Goal: Task Accomplishment & Management: Complete application form

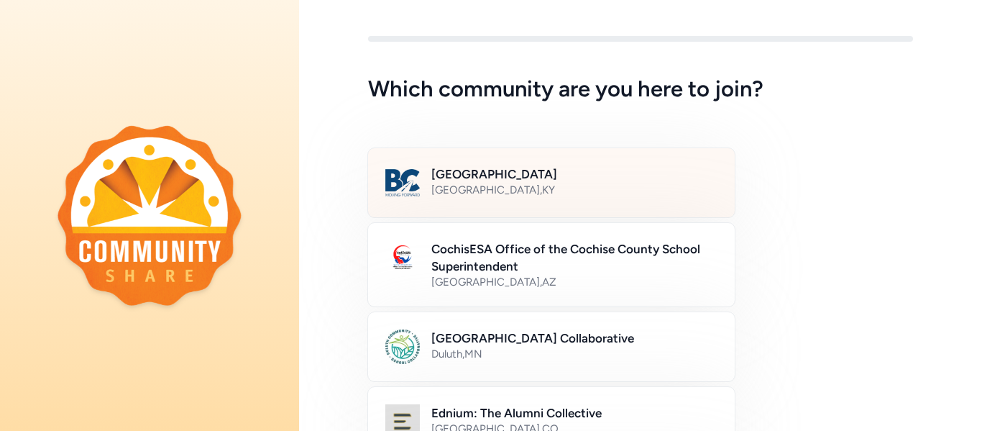
scroll to position [14, 0]
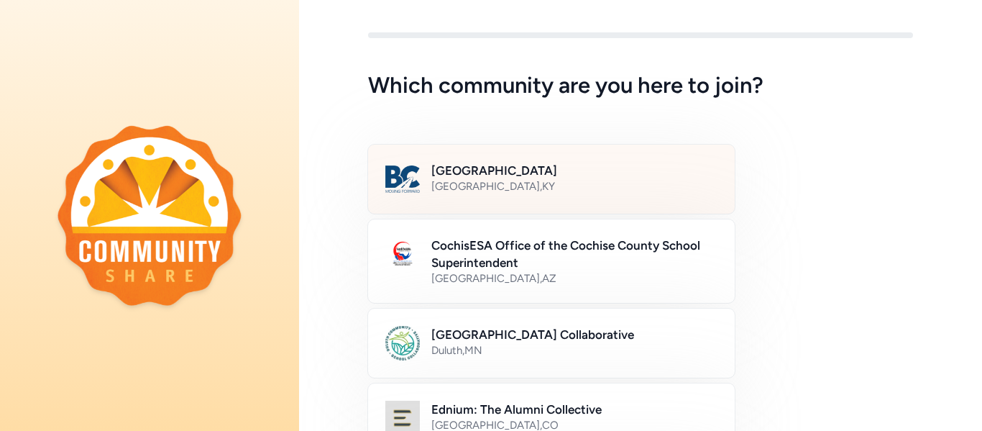
click at [514, 185] on div "[GEOGRAPHIC_DATA] , [GEOGRAPHIC_DATA]" at bounding box center [574, 186] width 286 height 14
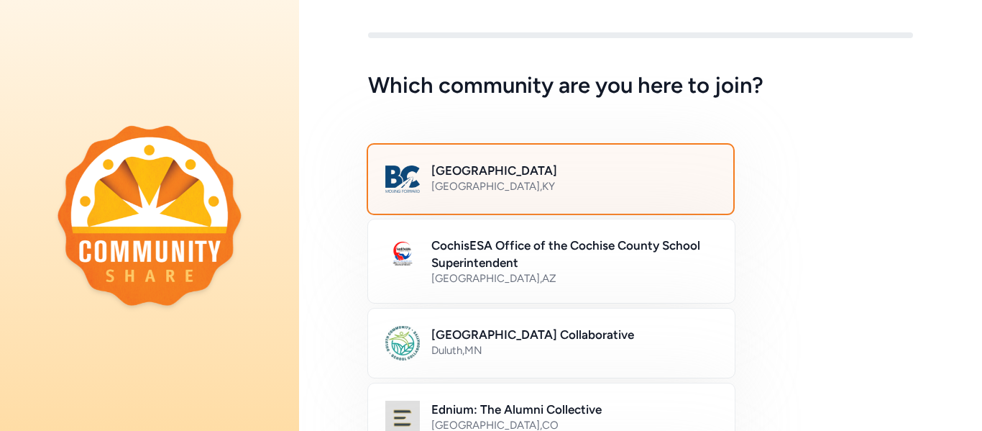
click at [514, 185] on div "[GEOGRAPHIC_DATA] , [GEOGRAPHIC_DATA]" at bounding box center [573, 186] width 285 height 14
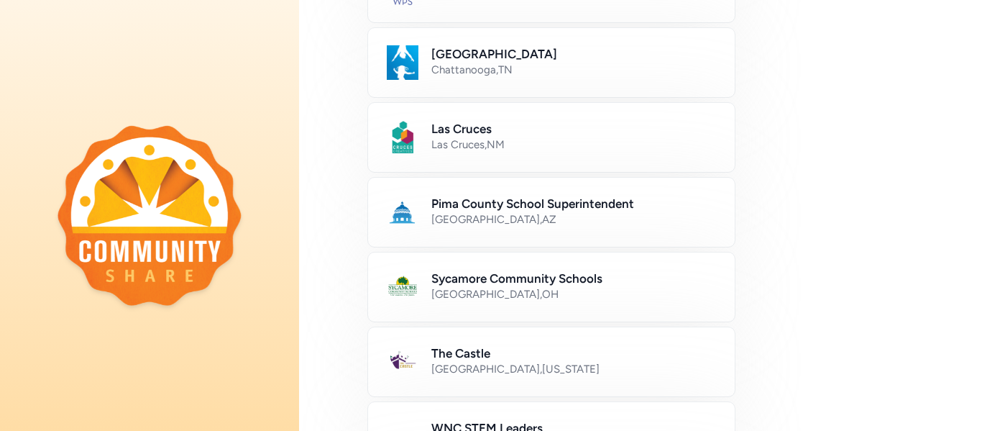
scroll to position [944, 0]
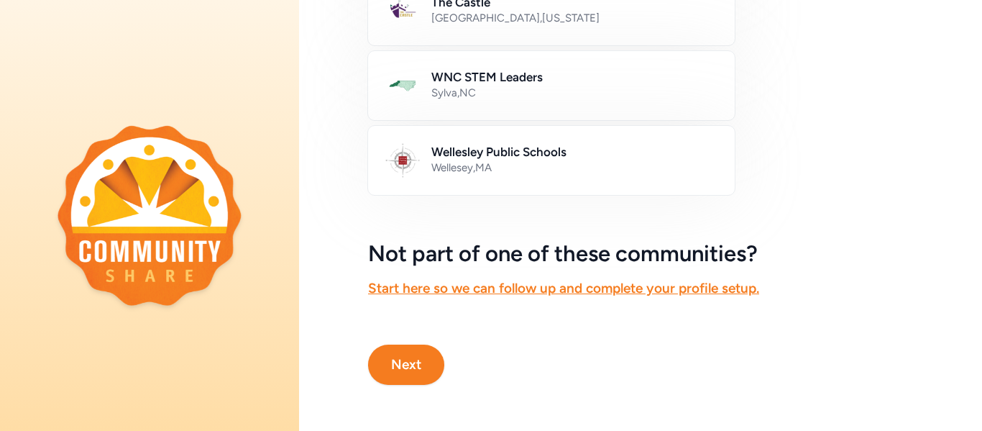
click at [418, 369] on button "Next" at bounding box center [406, 364] width 76 height 40
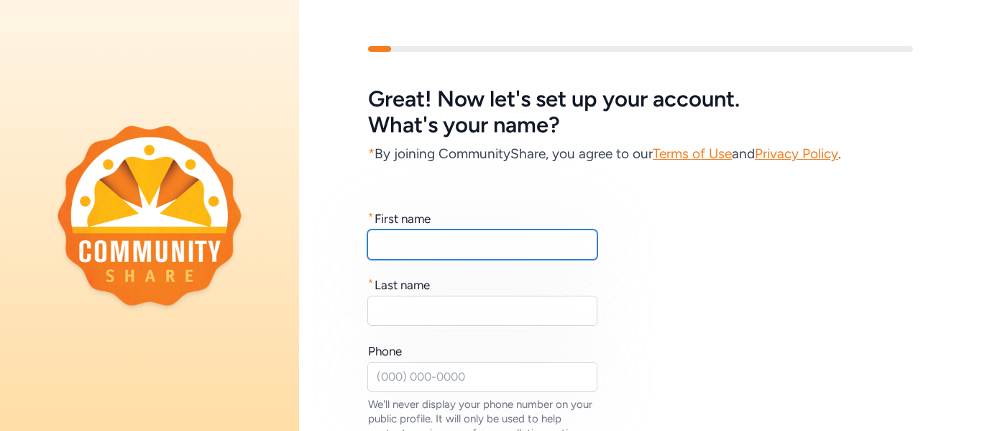
click at [417, 241] on input "text" at bounding box center [482, 244] width 230 height 30
type input "[PERSON_NAME]"
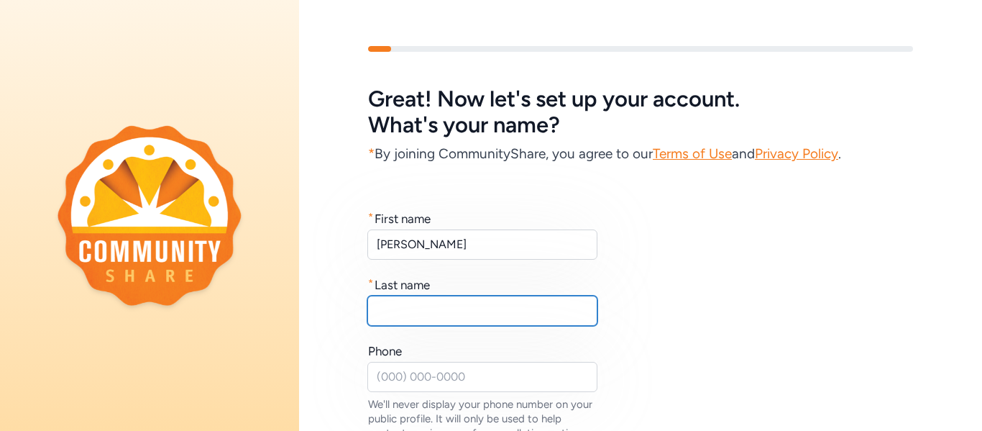
click at [390, 307] on input "text" at bounding box center [482, 310] width 230 height 30
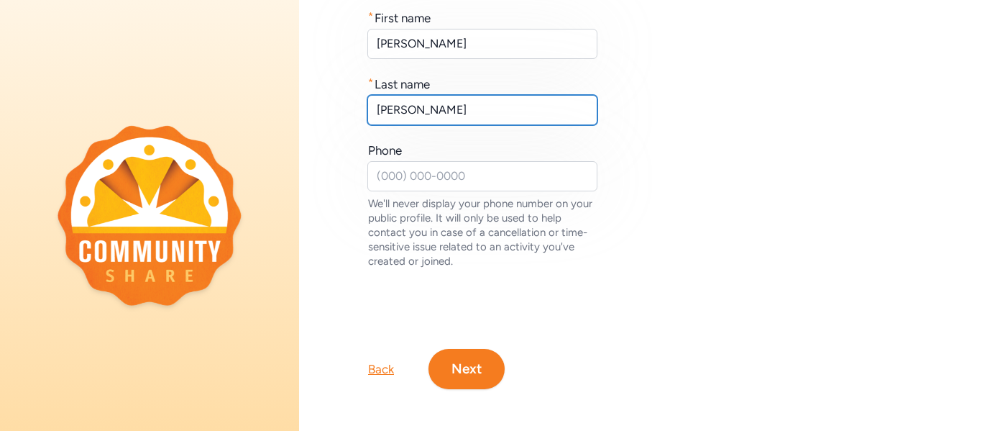
scroll to position [205, 0]
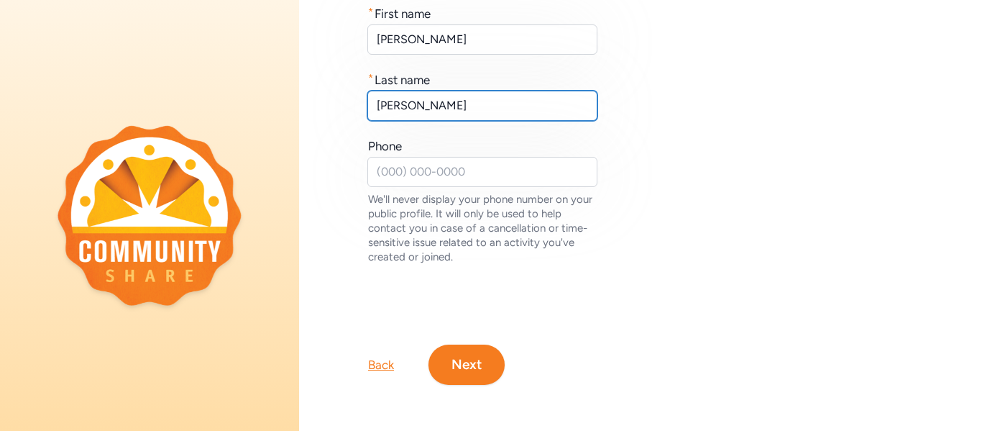
type input "[PERSON_NAME]"
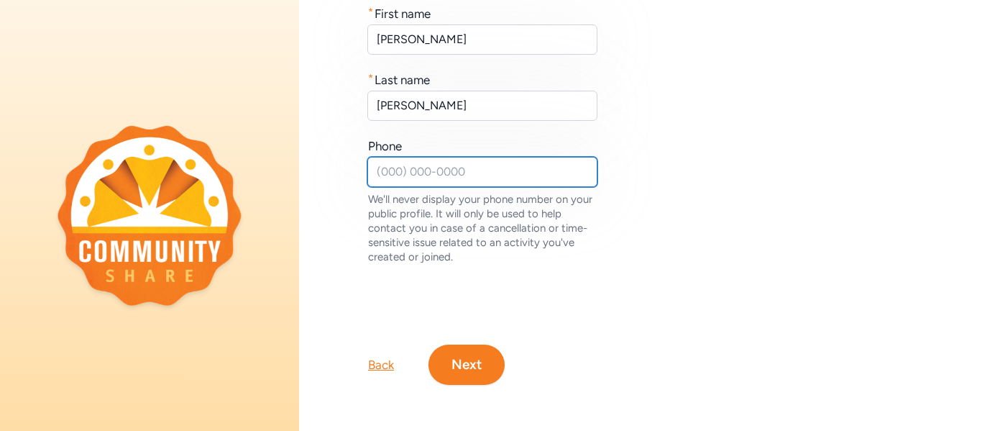
click at [392, 167] on input "text" at bounding box center [482, 172] width 230 height 30
type input "[PHONE_NUMBER]"
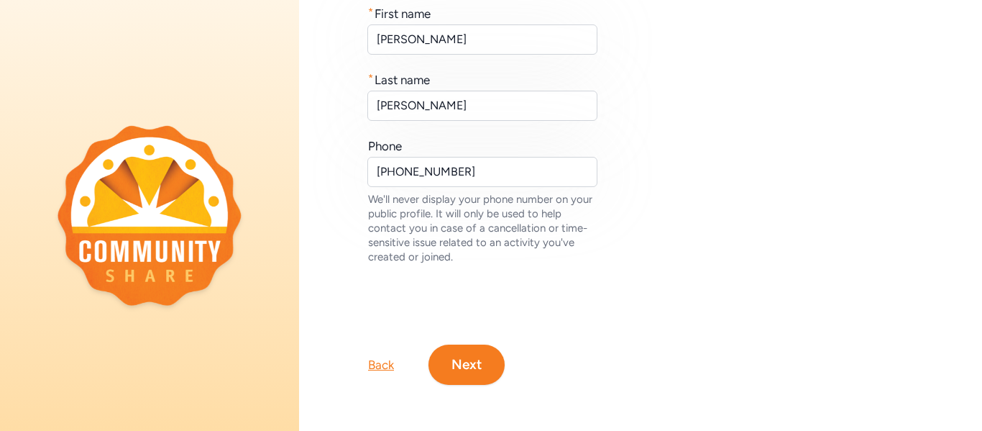
click at [473, 364] on button "Next" at bounding box center [466, 364] width 76 height 40
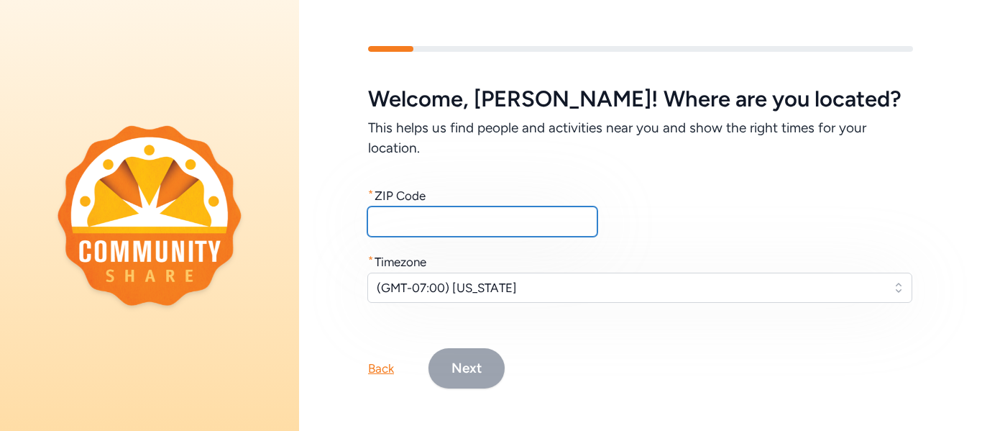
click at [407, 218] on input "text" at bounding box center [482, 221] width 230 height 30
type input "40165"
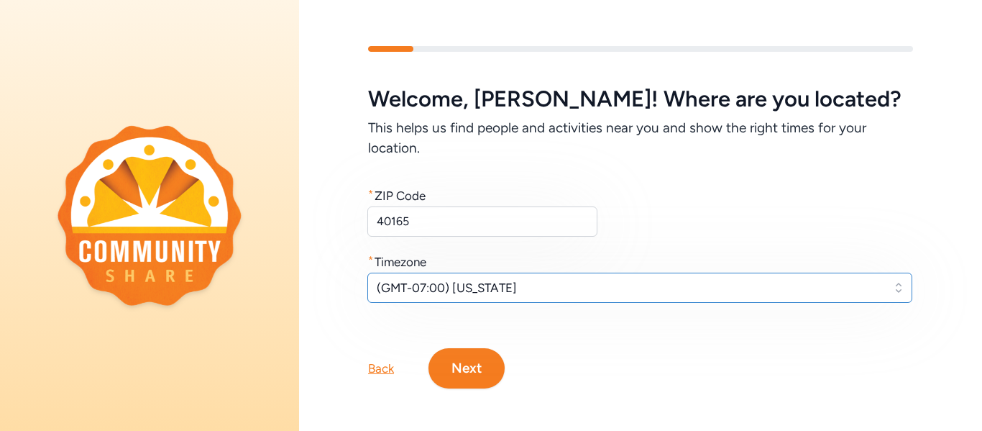
click at [513, 290] on span "(GMT-07:00) [US_STATE]" at bounding box center [630, 287] width 506 height 17
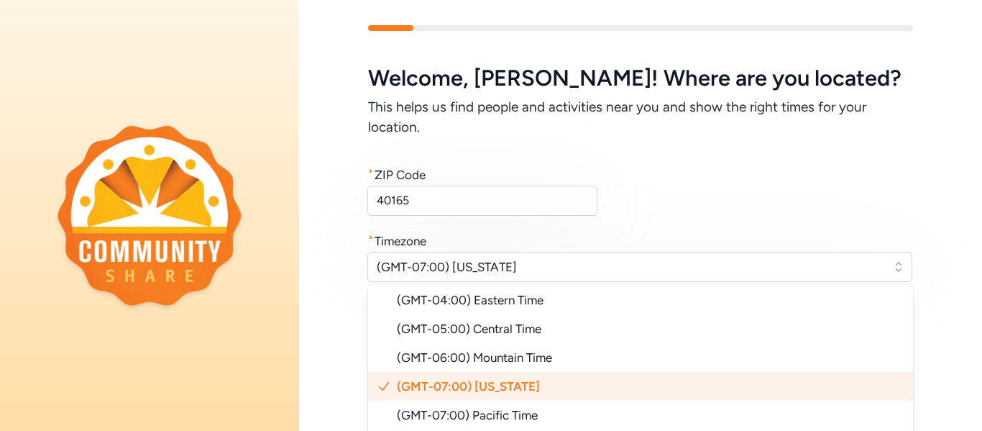
scroll to position [29, 0]
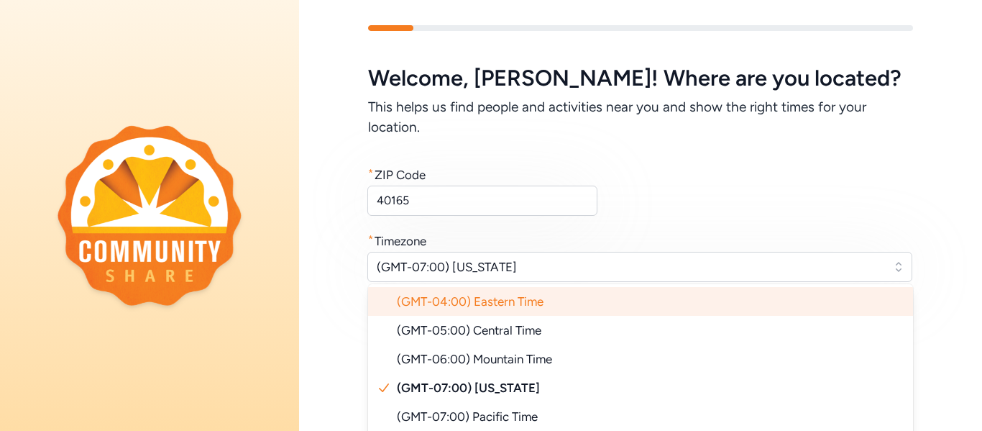
click at [511, 303] on span "(GMT-04:00) Eastern Time" at bounding box center [470, 301] width 147 height 14
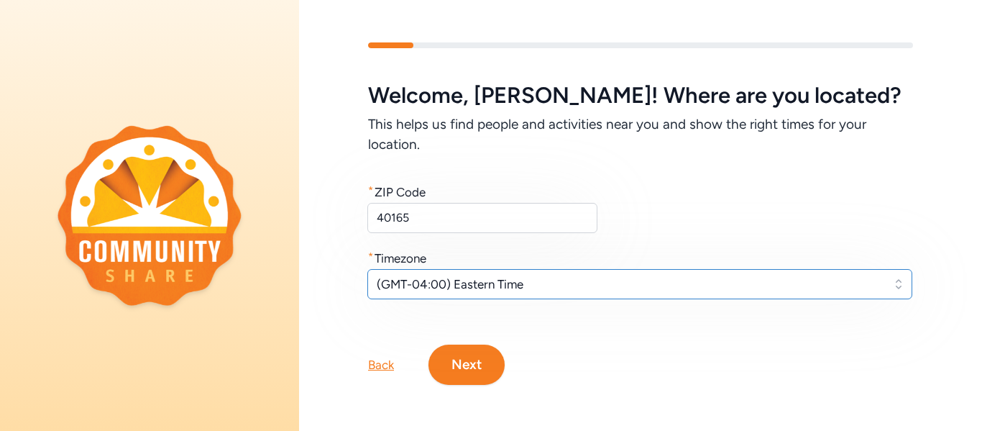
scroll to position [4, 0]
click at [538, 282] on span "(GMT-04:00) Eastern Time" at bounding box center [630, 283] width 506 height 17
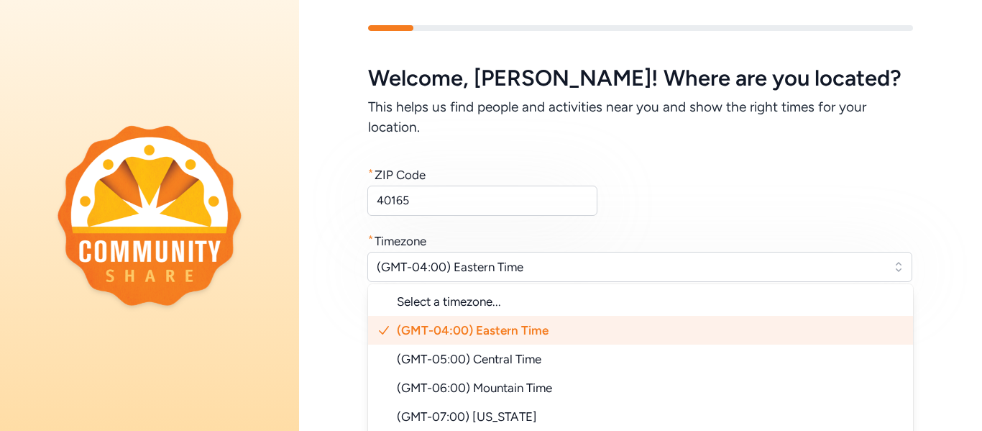
click at [506, 330] on span "(GMT-04:00) Eastern Time" at bounding box center [473, 330] width 152 height 14
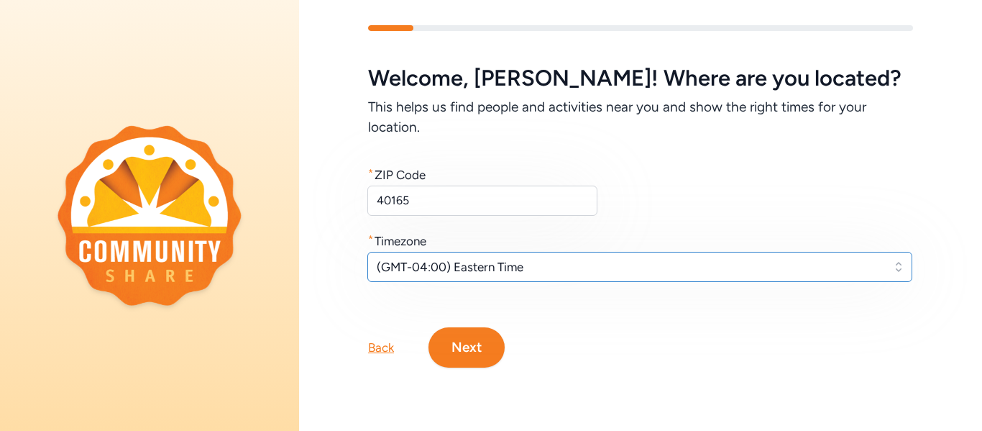
scroll to position [4, 0]
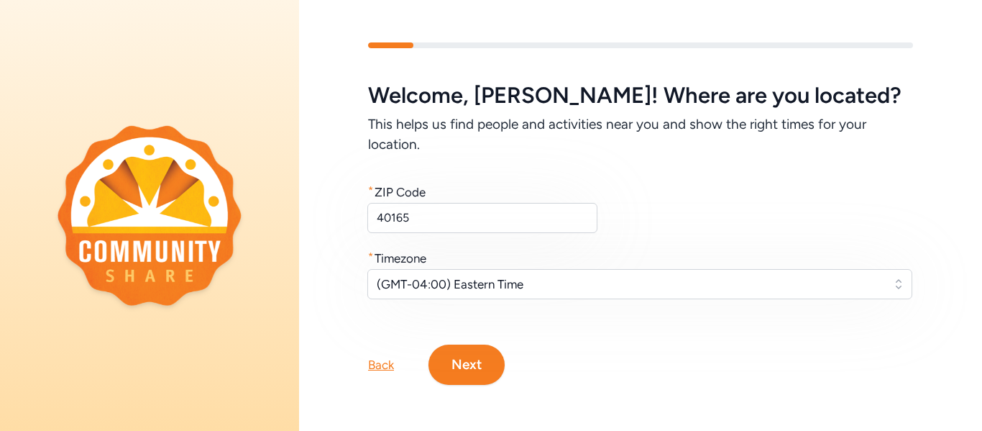
click at [483, 362] on button "Next" at bounding box center [466, 364] width 76 height 40
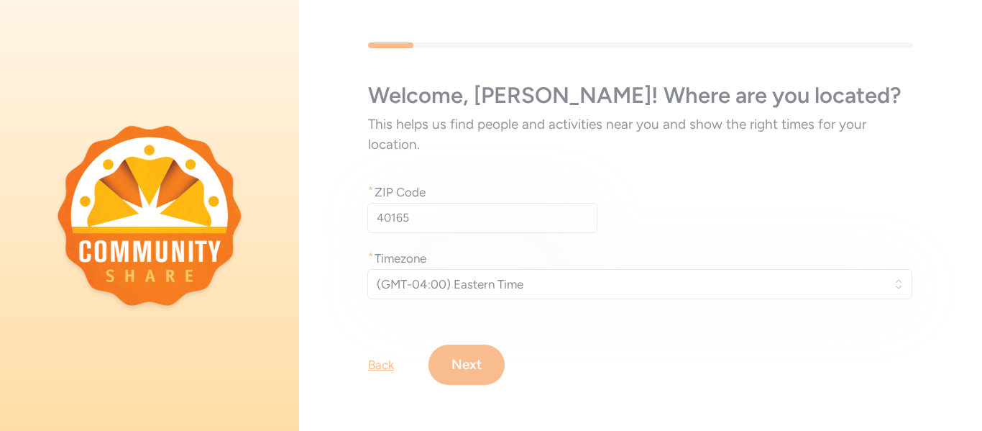
click at [477, 363] on div "Welcome , [PERSON_NAME] ! Where are you located? This helps us find people and …" at bounding box center [640, 213] width 683 height 434
click at [478, 354] on div "Welcome , [PERSON_NAME] ! Where are you located? This helps us find people and …" at bounding box center [640, 213] width 683 height 434
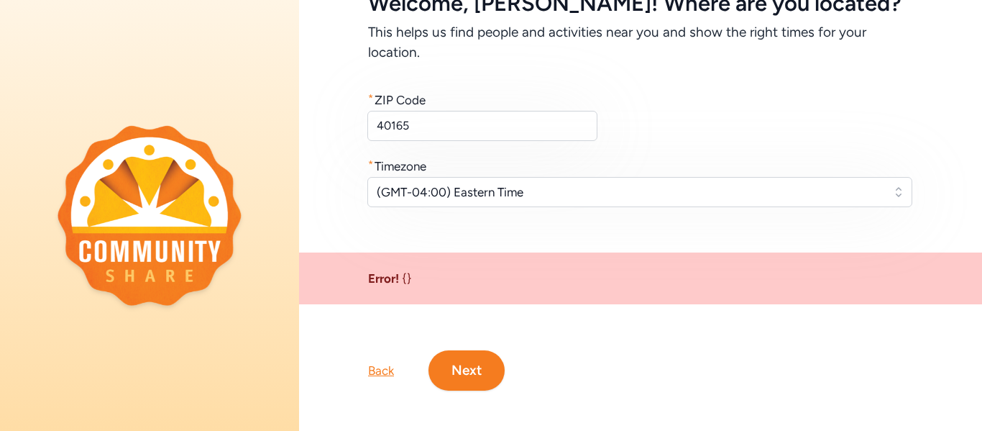
scroll to position [101, 0]
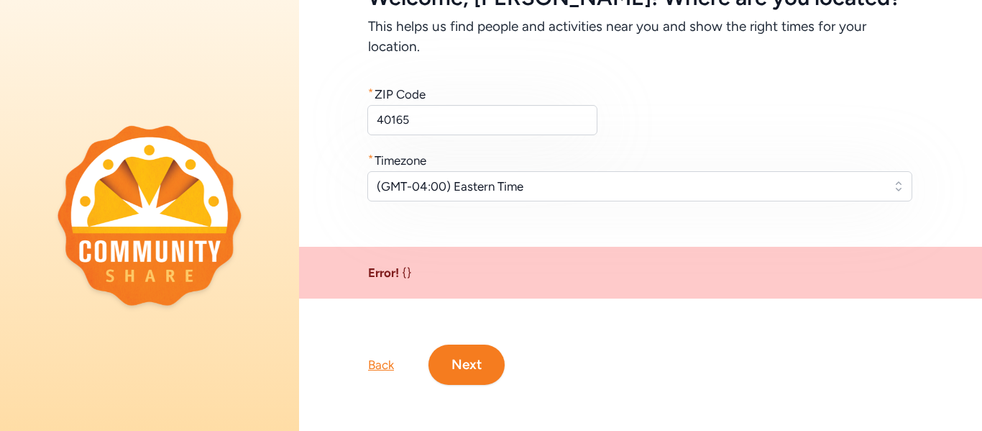
click at [471, 367] on button "Next" at bounding box center [466, 364] width 76 height 40
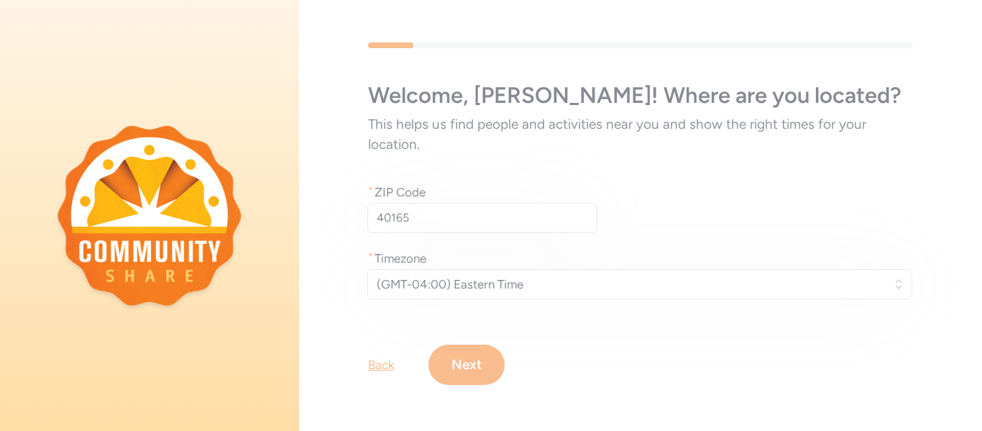
scroll to position [0, 0]
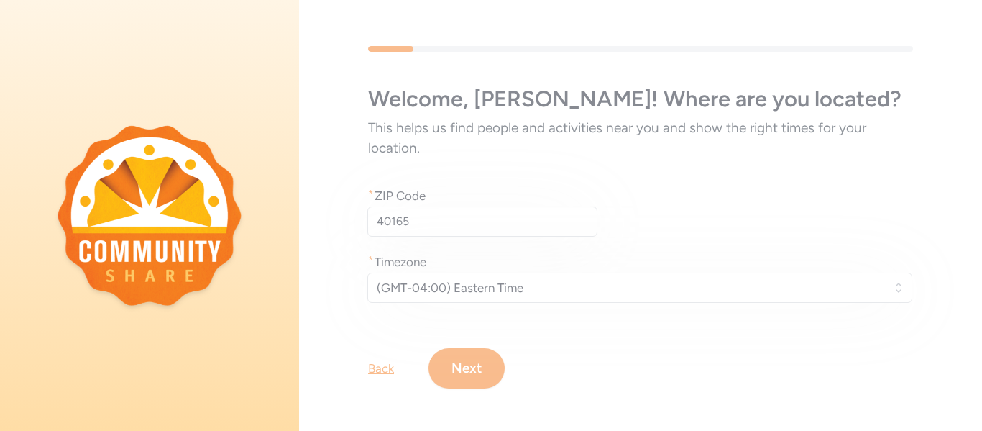
click at [464, 372] on div "Welcome , [PERSON_NAME] ! Where are you located? This helps us find people and …" at bounding box center [640, 217] width 683 height 434
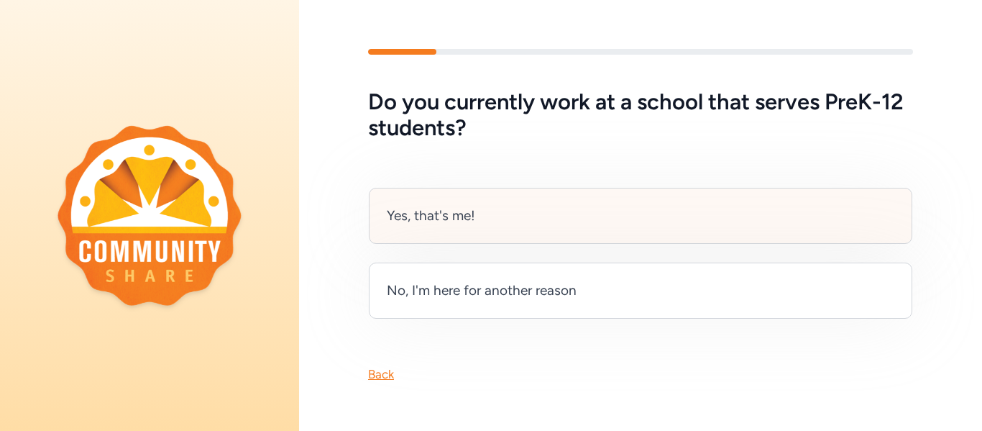
click at [543, 216] on div "Yes, that's me!" at bounding box center [640, 216] width 543 height 56
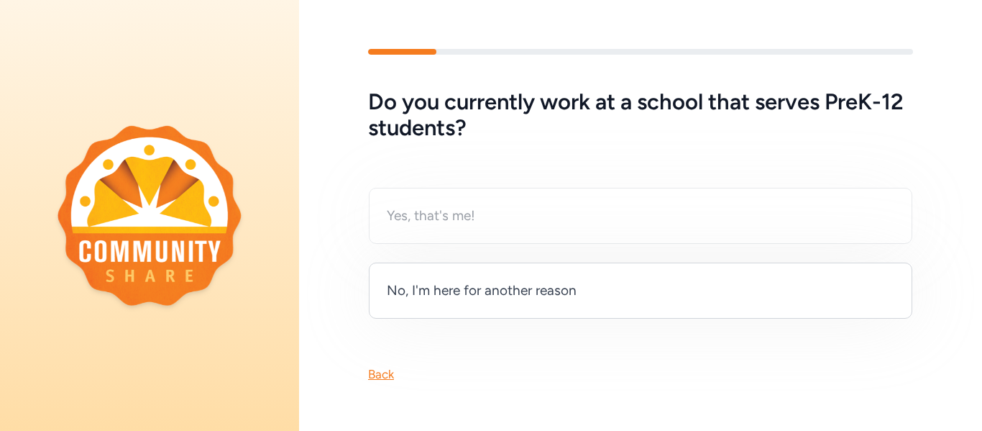
click at [452, 221] on div "Yes, that's me! No, I'm here for another reason" at bounding box center [640, 253] width 545 height 132
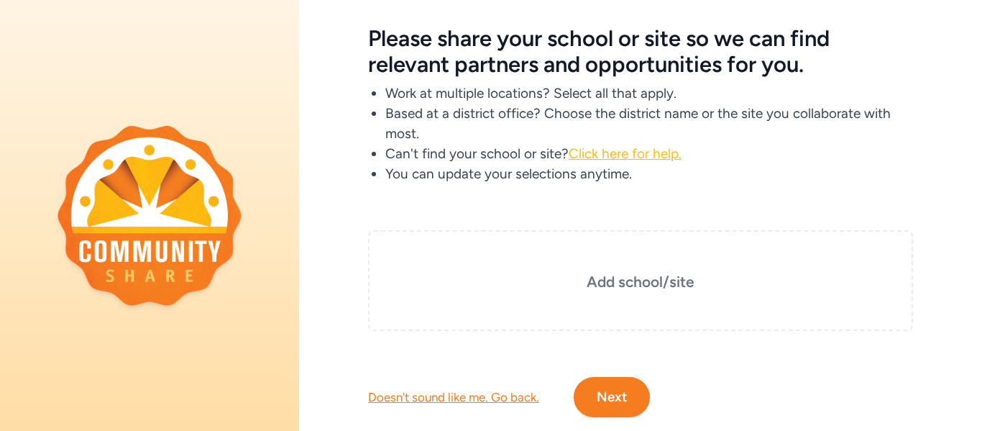
scroll to position [60, 0]
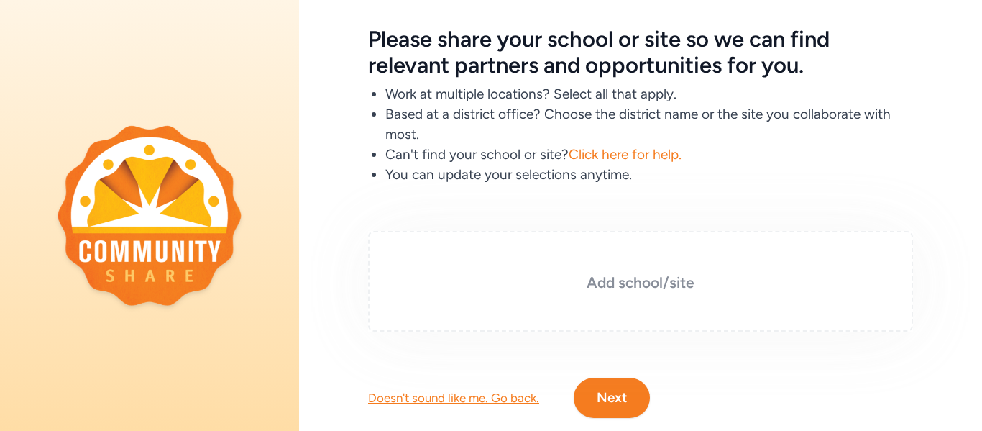
click at [646, 277] on h3 "Add school/site" at bounding box center [640, 282] width 473 height 20
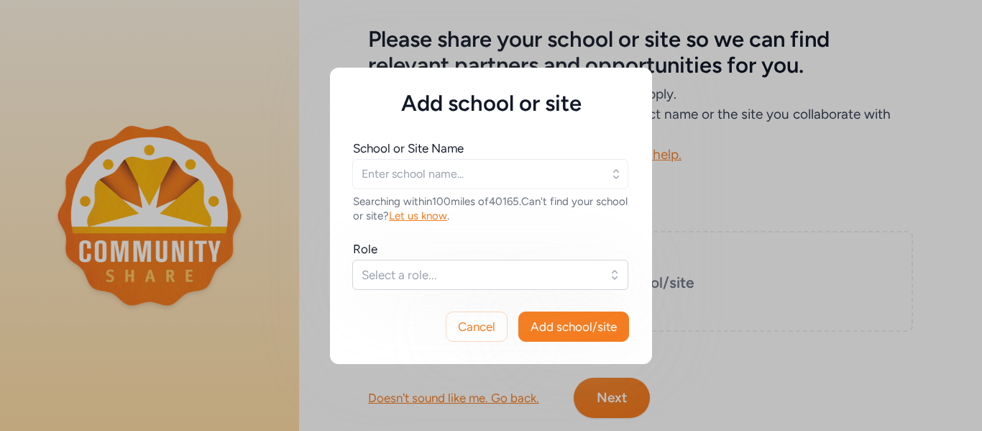
click at [612, 175] on icon "button" at bounding box center [616, 174] width 14 height 14
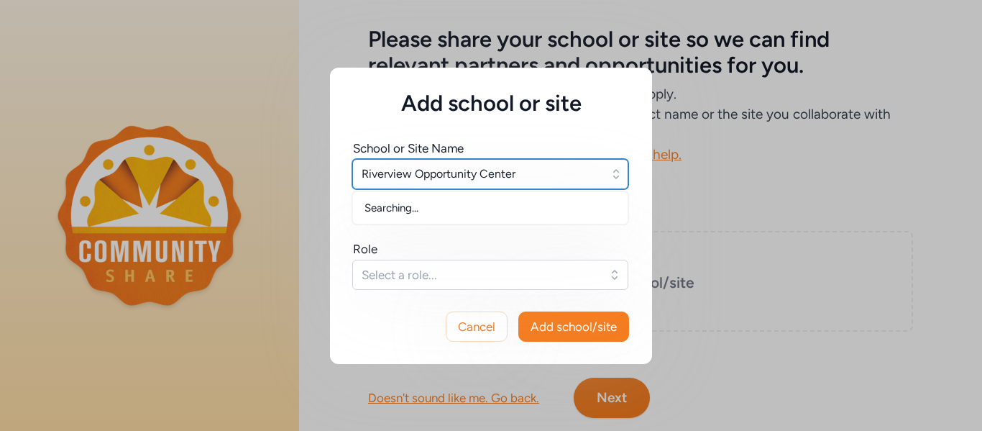
type input "Riverview Opportunity Center"
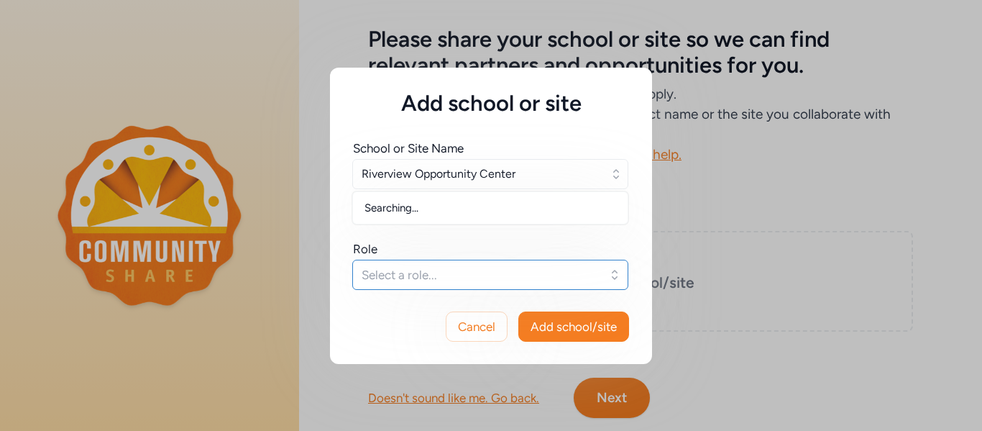
click at [612, 276] on button "Select a role..." at bounding box center [490, 274] width 276 height 30
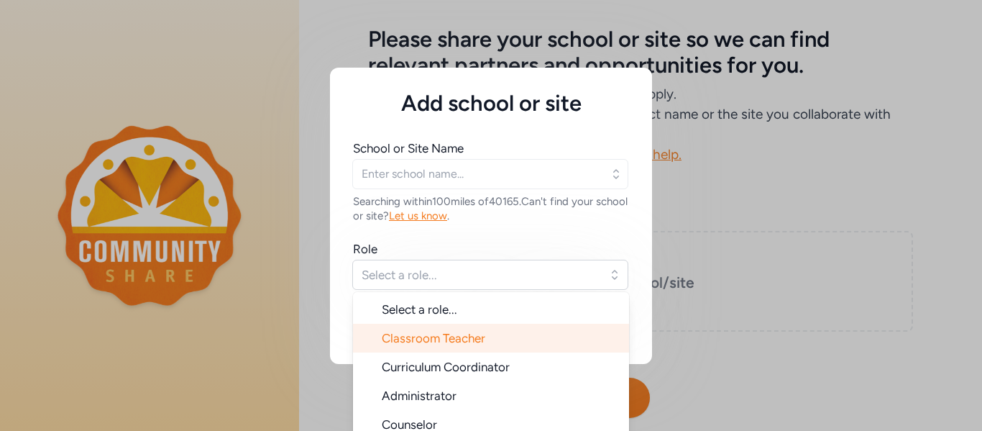
click at [472, 331] on span "Classroom Teacher" at bounding box center [433, 338] width 103 height 14
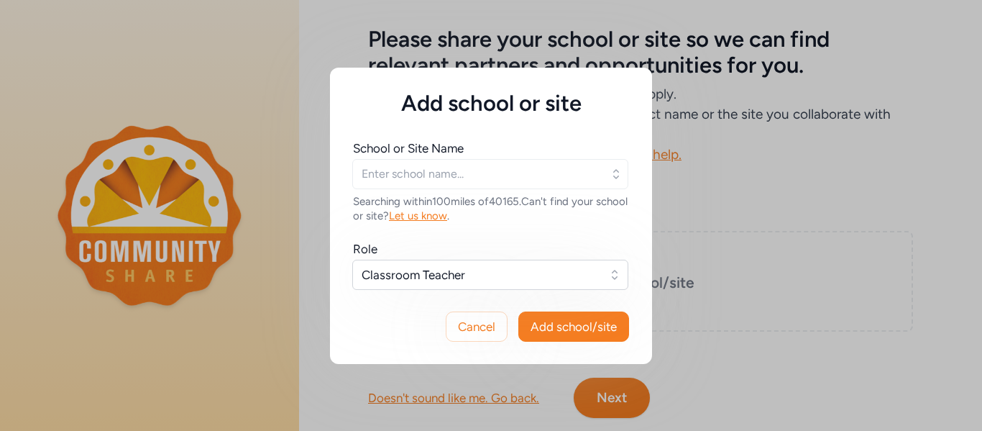
click at [615, 172] on icon "button" at bounding box center [616, 174] width 14 height 14
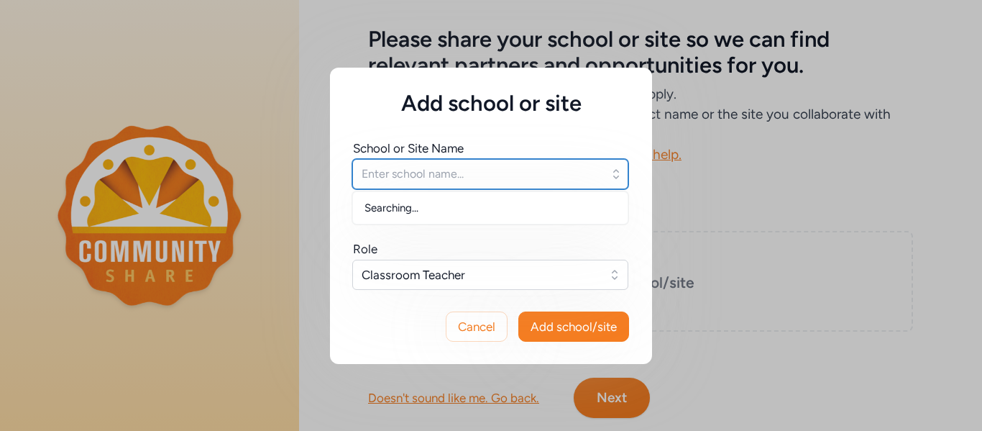
click at [434, 175] on input "text" at bounding box center [490, 174] width 276 height 30
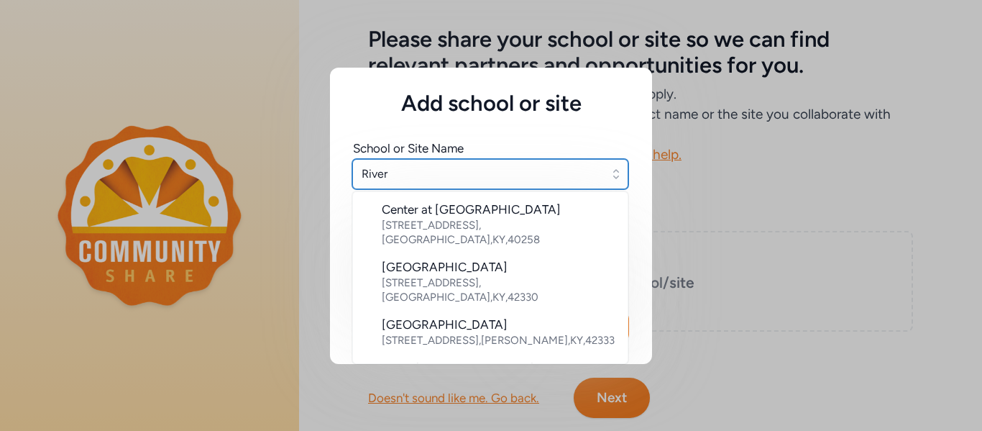
type input "River"
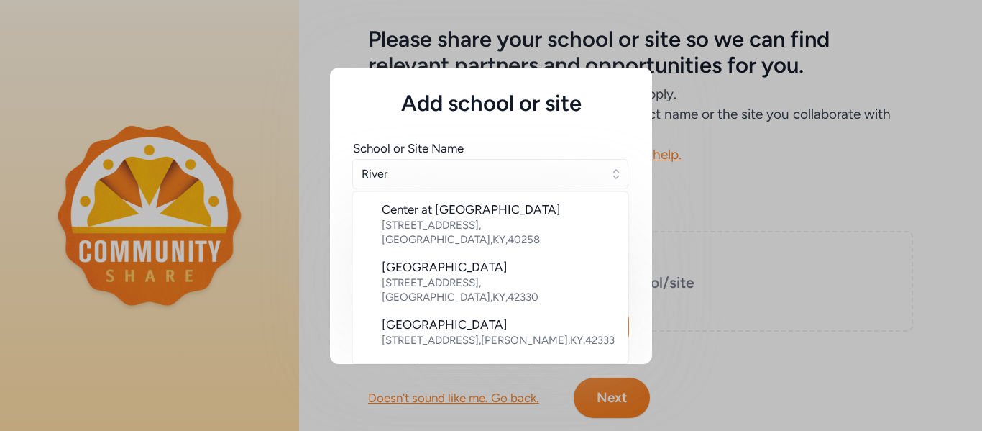
click at [773, 193] on div "Add school or site School or Site Name [GEOGRAPHIC_DATA] [STREET_ADDRESS][GEOGR…" at bounding box center [491, 215] width 982 height 431
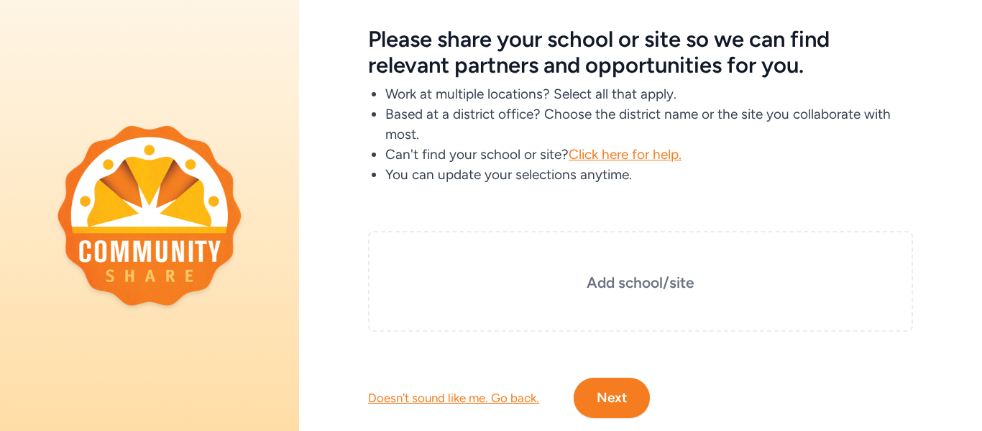
scroll to position [93, 0]
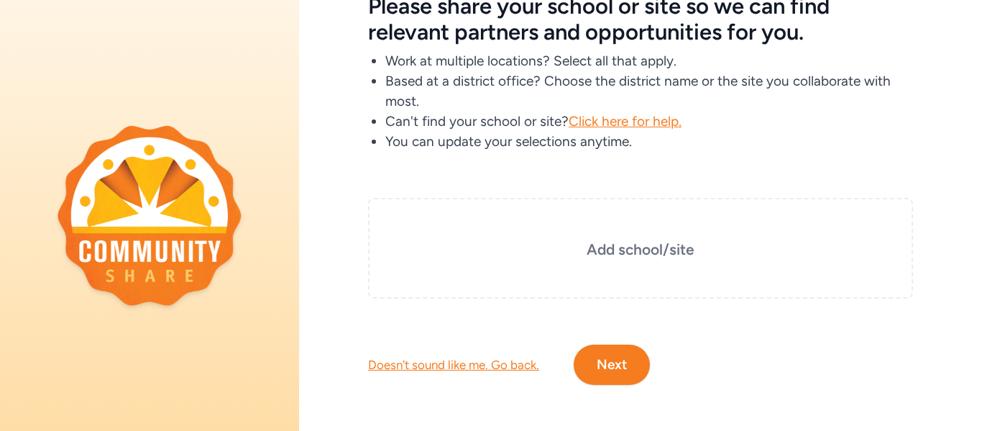
click at [445, 373] on div "Doesn't sound like me. Go back. Next" at bounding box center [640, 341] width 683 height 86
click at [444, 359] on div "Doesn't sound like me. Go back." at bounding box center [453, 364] width 171 height 17
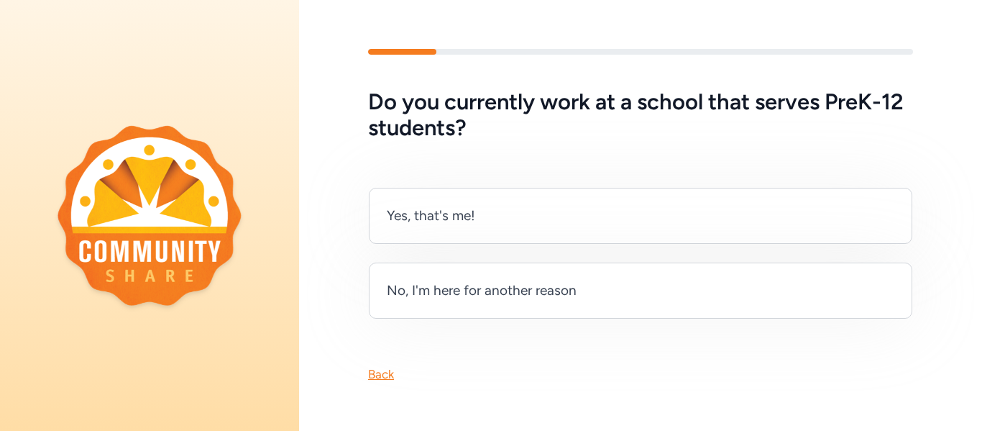
click at [385, 370] on div "Back" at bounding box center [381, 373] width 26 height 17
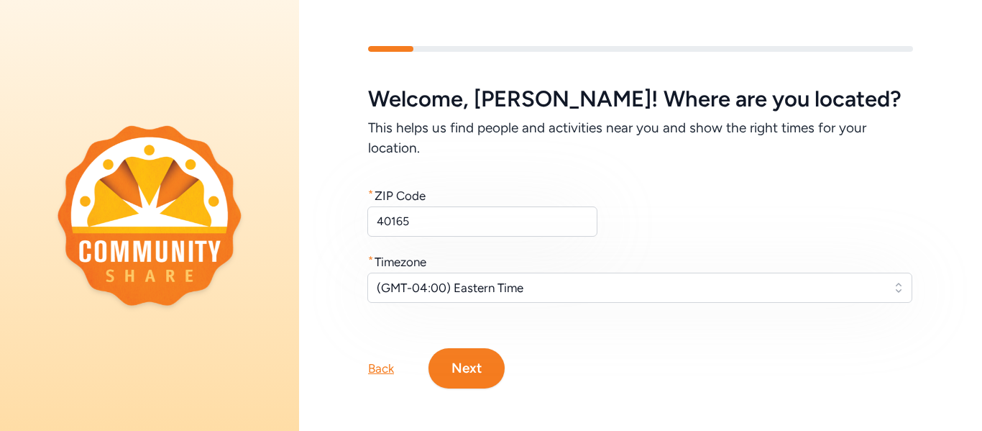
click at [377, 372] on div "Back" at bounding box center [381, 367] width 26 height 17
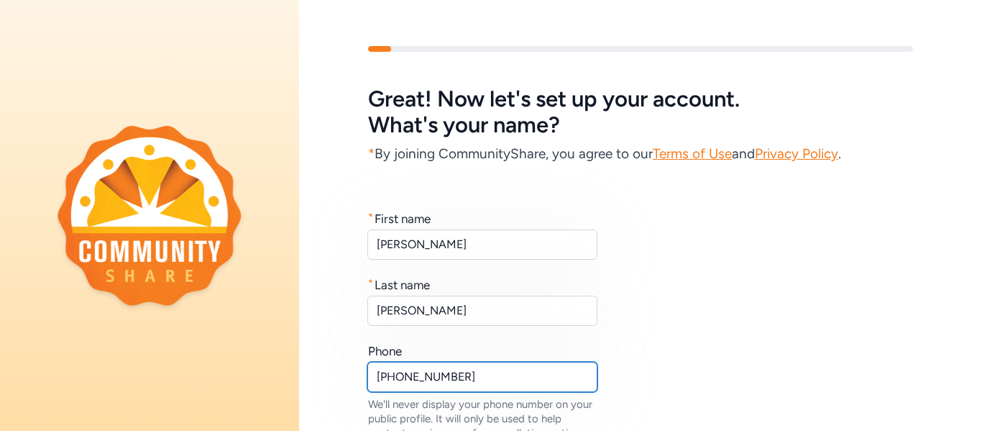
click at [421, 376] on input "[PHONE_NUMBER]" at bounding box center [482, 377] width 230 height 30
drag, startPoint x: 464, startPoint y: 378, endPoint x: 429, endPoint y: 379, distance: 34.5
click at [429, 379] on input "[PHONE_NUMBER]" at bounding box center [482, 377] width 230 height 30
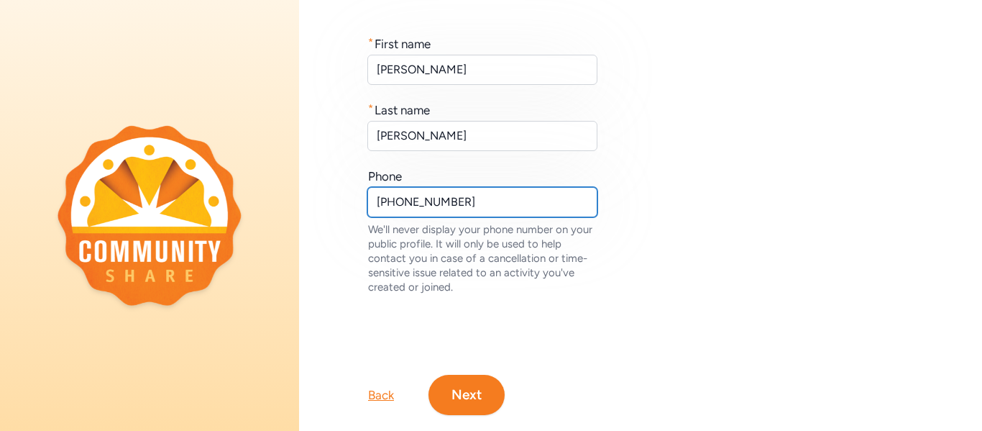
scroll to position [205, 0]
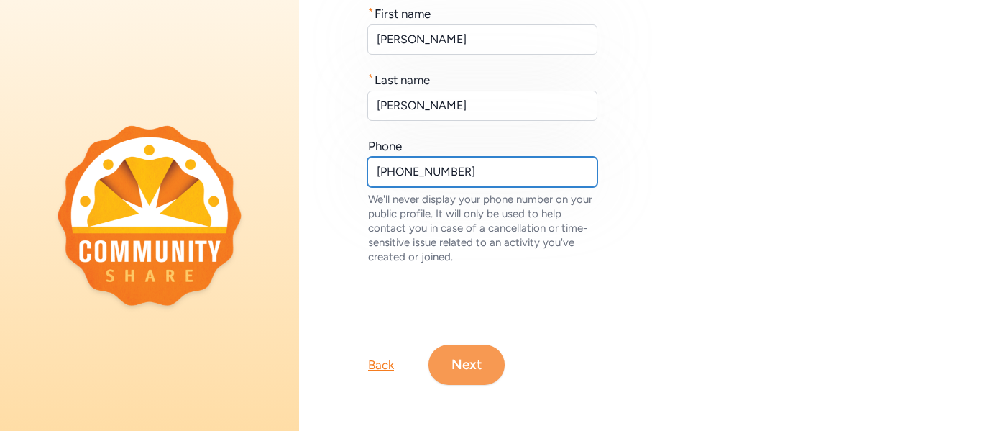
type input "[PHONE_NUMBER]"
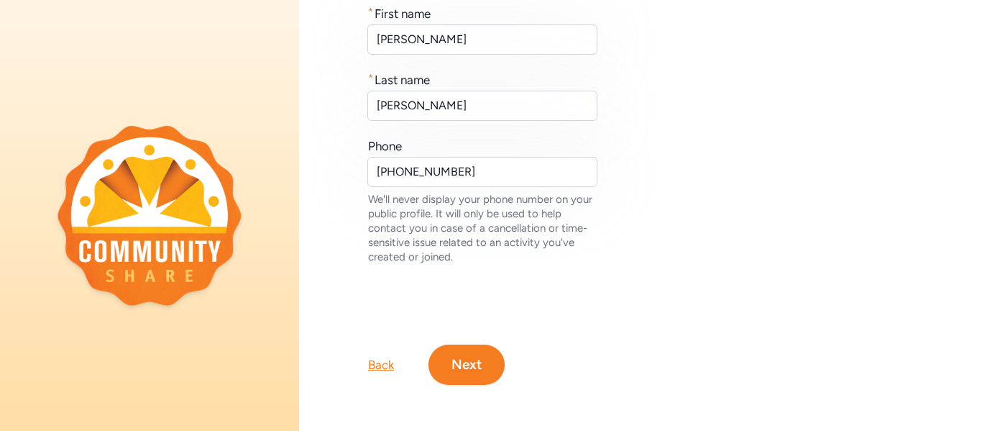
click at [468, 367] on button "Next" at bounding box center [466, 364] width 76 height 40
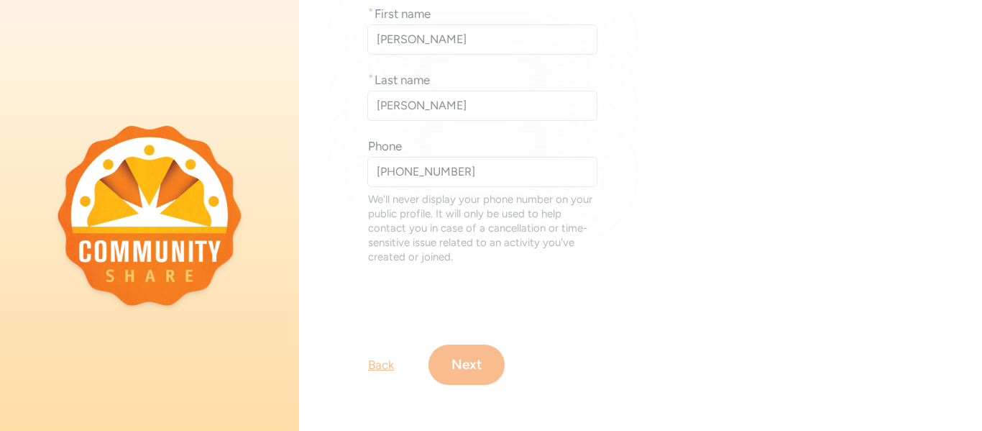
click at [461, 372] on div "Great! Now let's set up your account. What's your name? * By joining CommunityS…" at bounding box center [640, 112] width 683 height 635
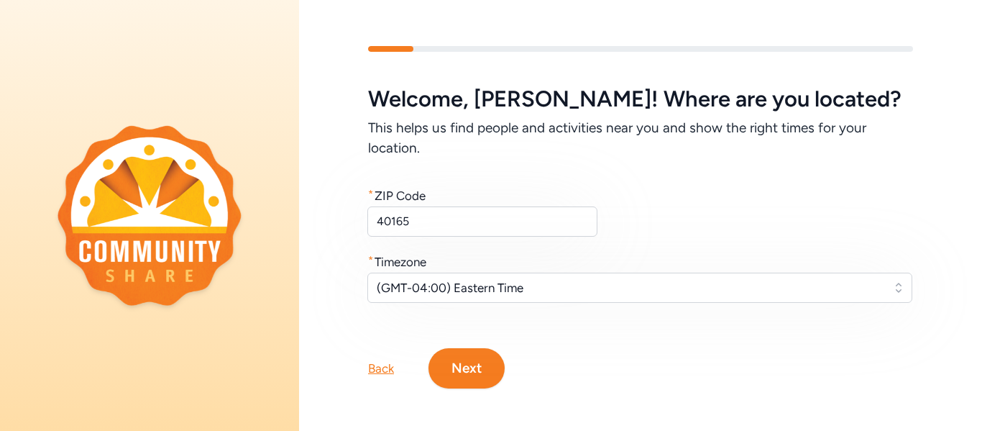
click at [459, 377] on button "Next" at bounding box center [466, 368] width 76 height 40
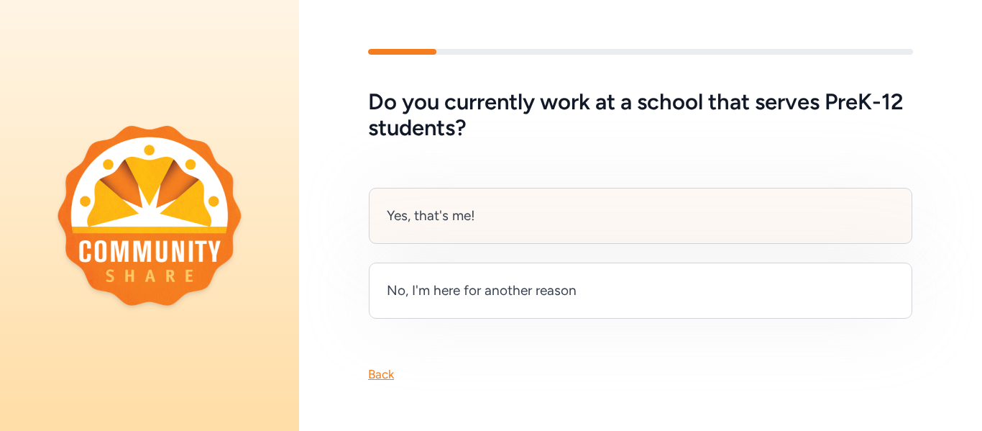
click at [489, 219] on div "Yes, that's me!" at bounding box center [640, 216] width 543 height 56
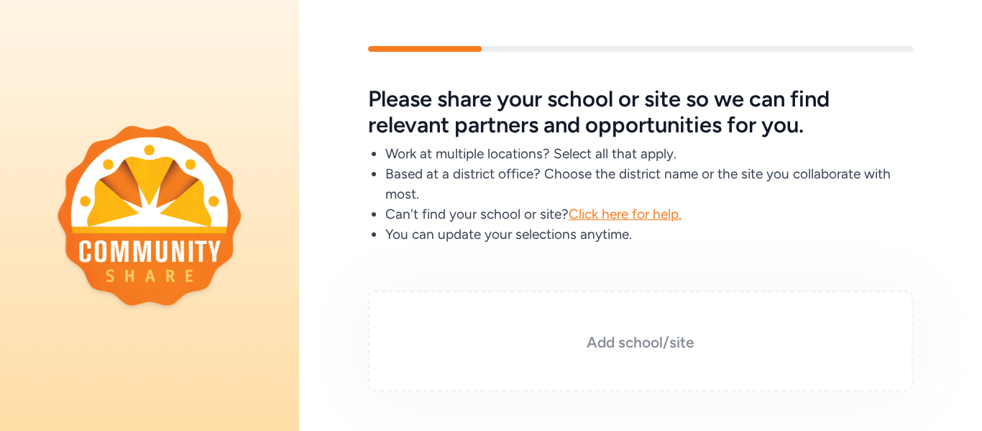
click at [616, 344] on h3 "Add school/site" at bounding box center [640, 342] width 473 height 20
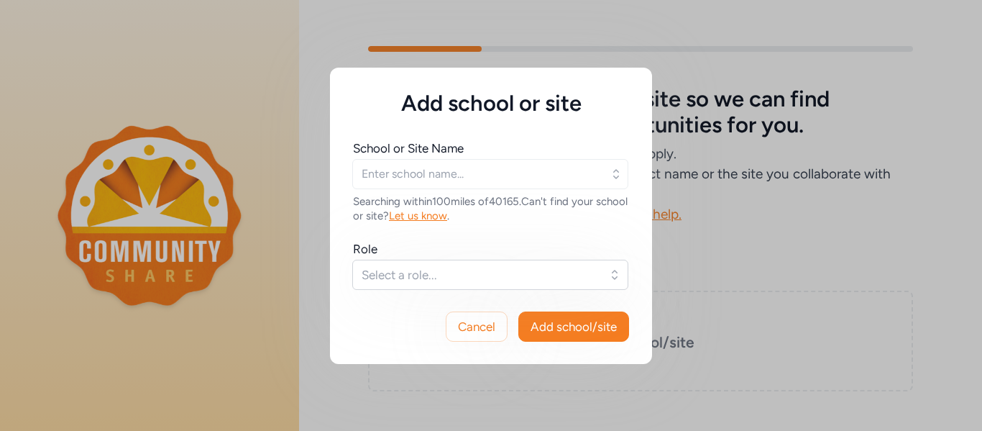
click at [615, 176] on icon "button" at bounding box center [616, 174] width 14 height 14
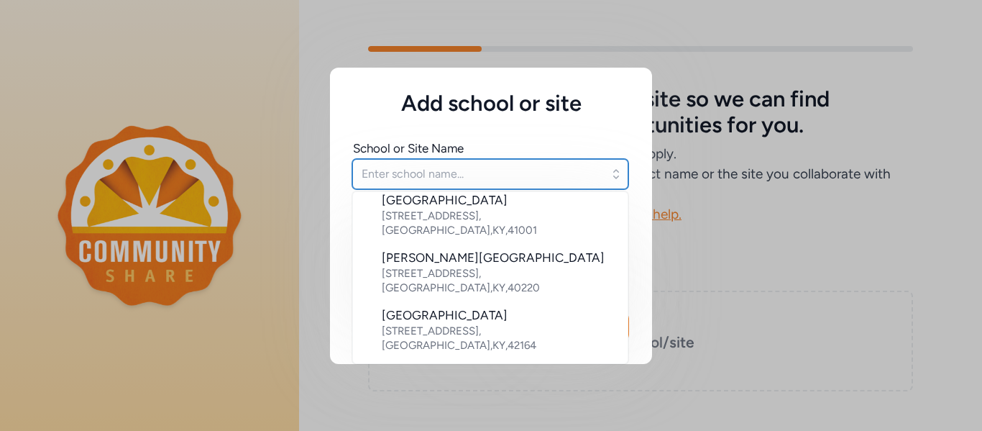
scroll to position [697, 0]
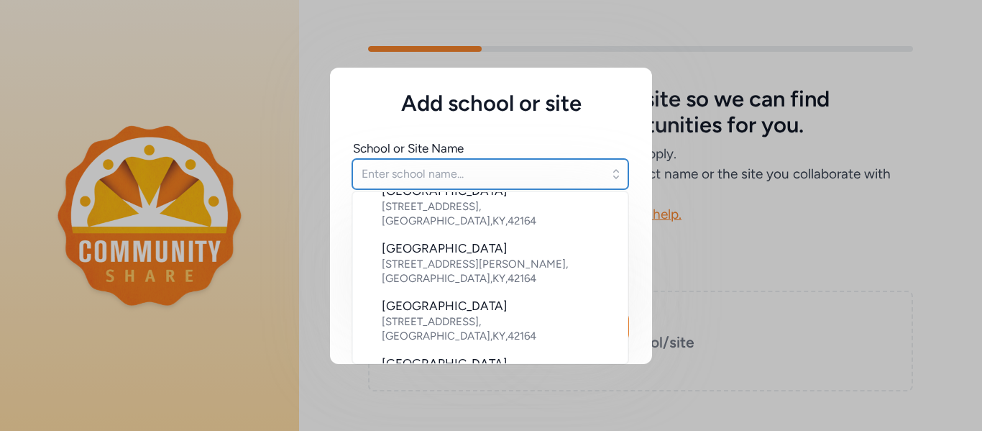
click at [378, 178] on input "text" at bounding box center [490, 174] width 276 height 30
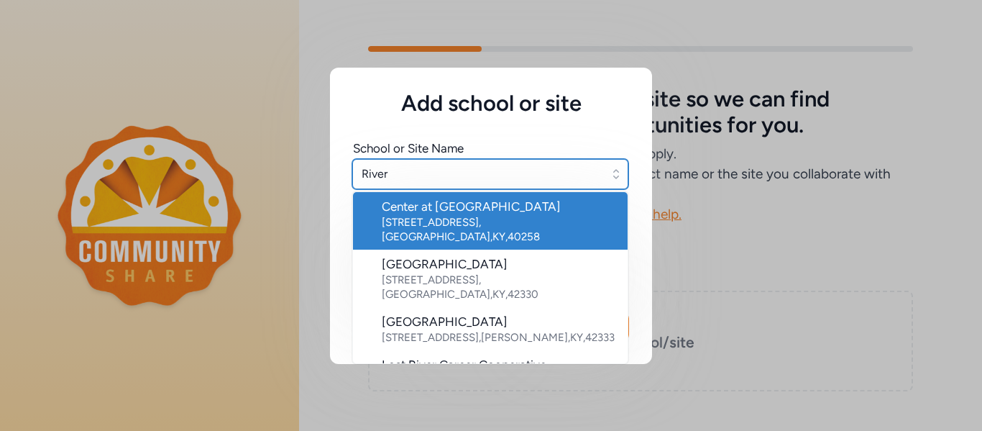
click at [426, 180] on input "River" at bounding box center [490, 174] width 276 height 30
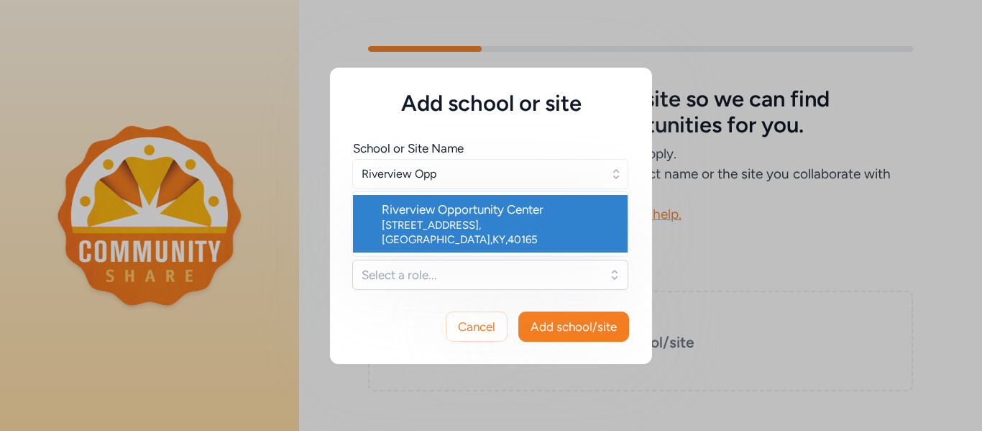
click at [460, 225] on div "[STREET_ADDRESS]" at bounding box center [499, 232] width 234 height 29
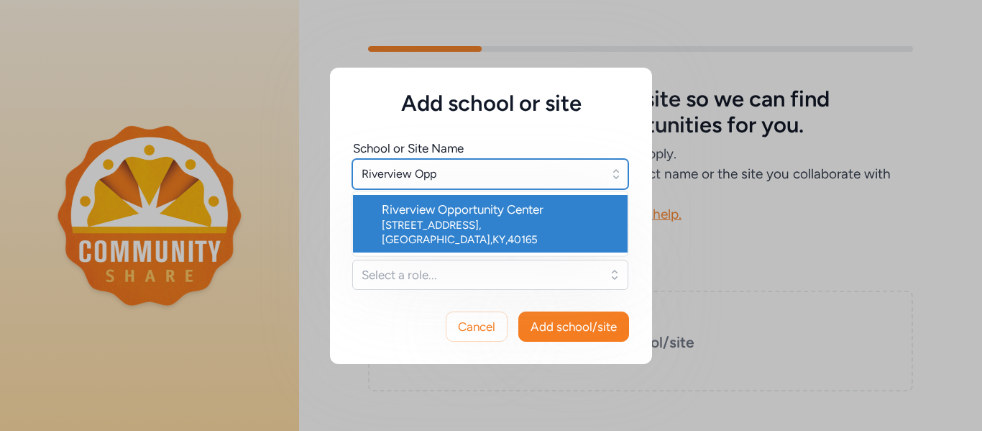
type input "Riverview Opportunity Center"
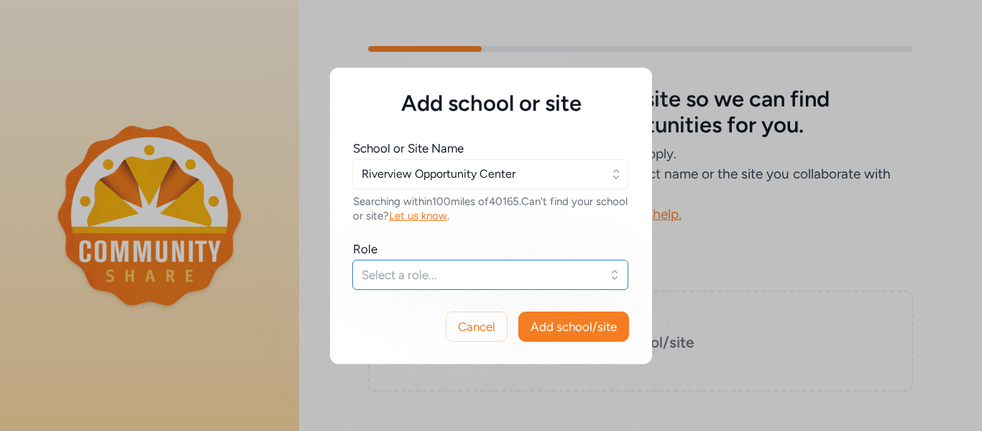
click at [402, 275] on span "Select a role..." at bounding box center [480, 274] width 237 height 17
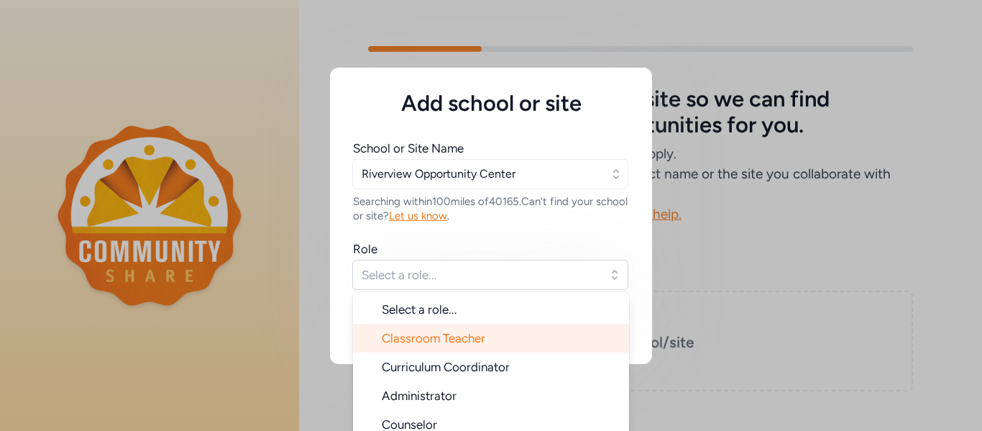
click at [441, 347] on li "Classroom Teacher" at bounding box center [491, 337] width 276 height 29
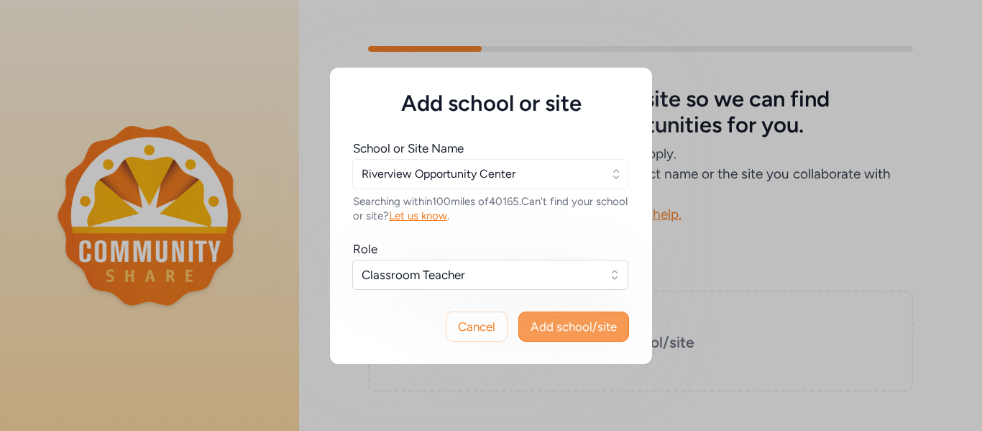
click at [565, 334] on span "Add school/site" at bounding box center [573, 326] width 86 height 17
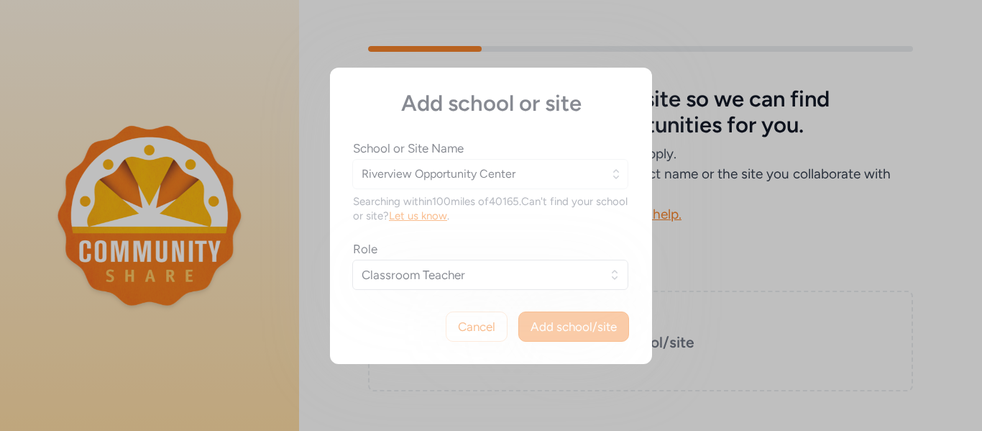
click at [565, 334] on div "Add school or site School or Site Name Riverview Opportunity Center Searching w…" at bounding box center [491, 216] width 322 height 296
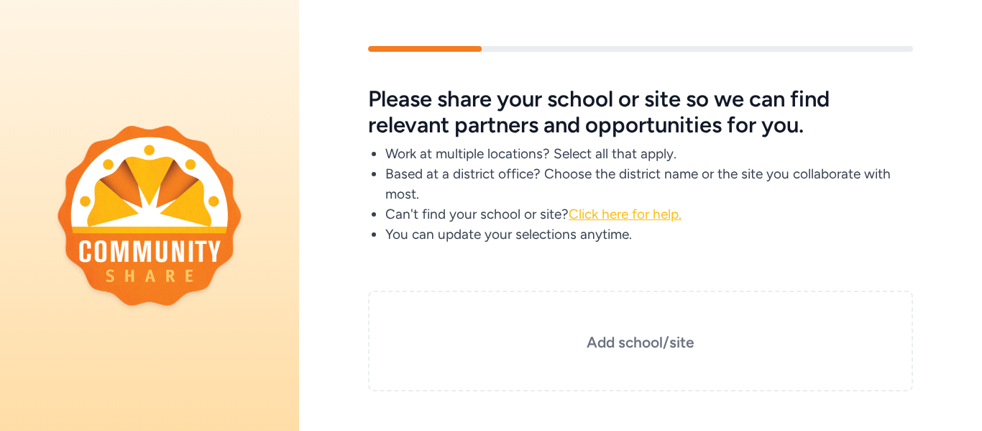
scroll to position [93, 0]
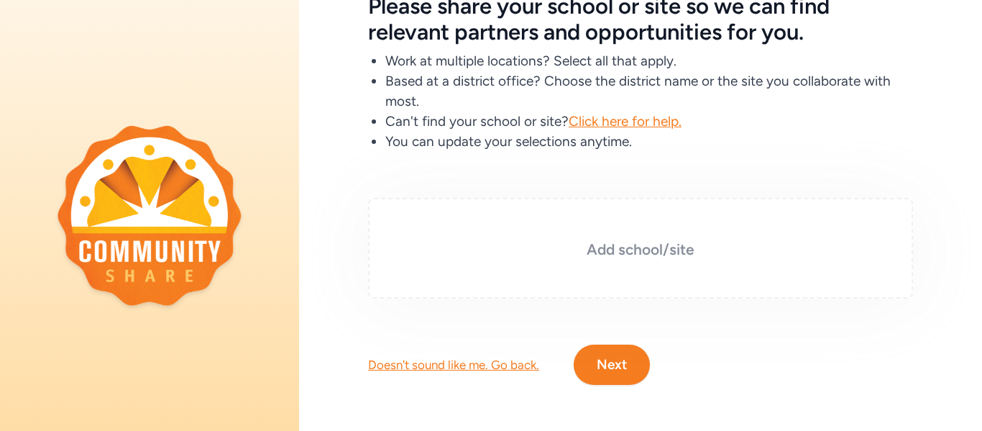
click at [601, 248] on h3 "Add school/site" at bounding box center [640, 249] width 473 height 20
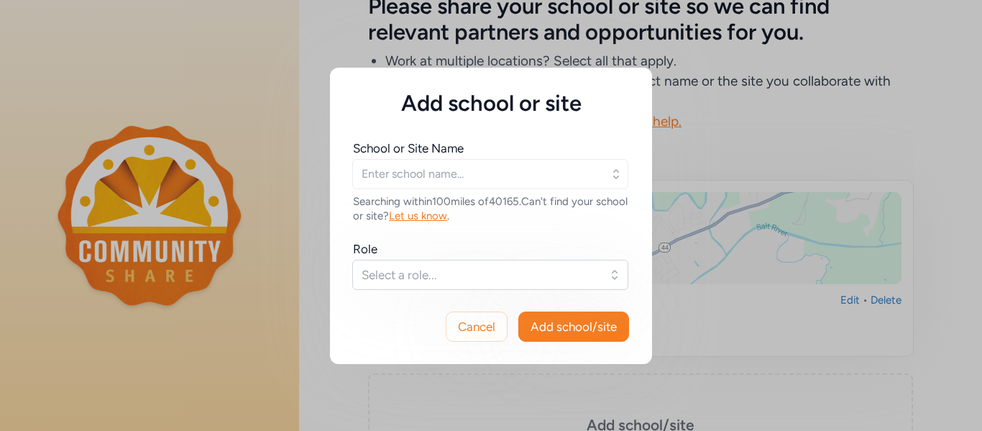
click at [615, 173] on icon "button" at bounding box center [616, 174] width 14 height 14
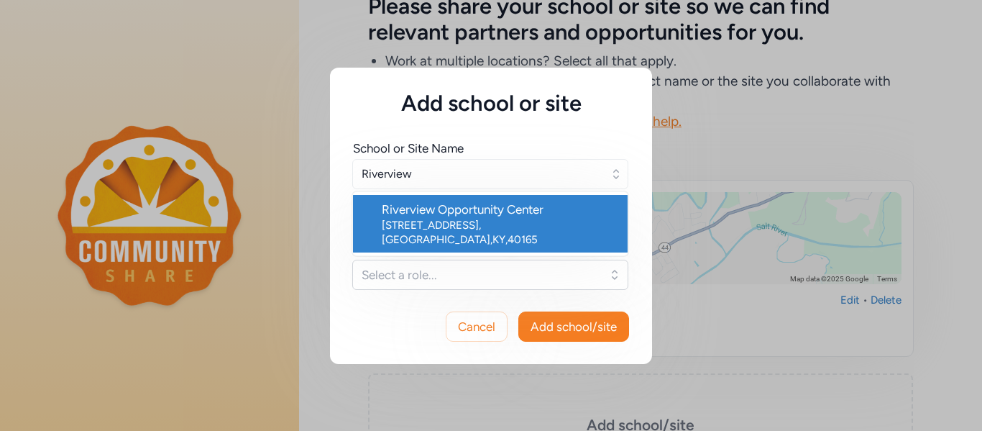
click at [451, 220] on div "[STREET_ADDRESS]" at bounding box center [499, 232] width 234 height 29
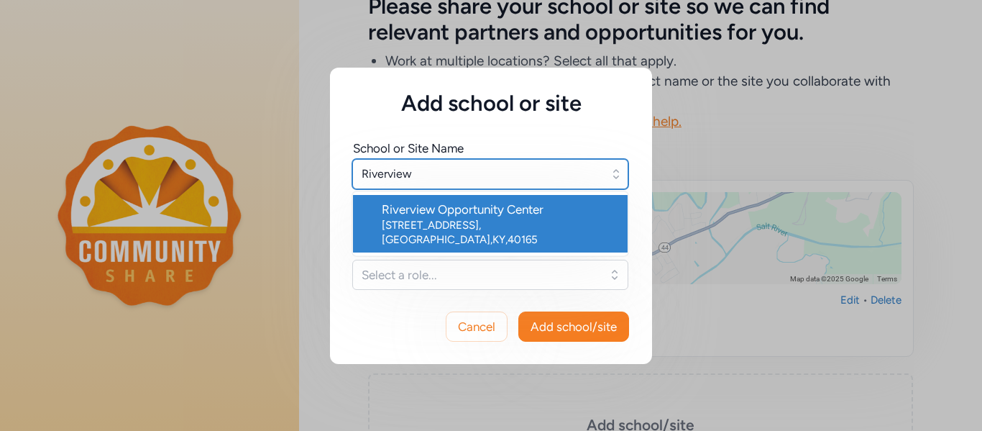
type input "Riverview Opportunity Center"
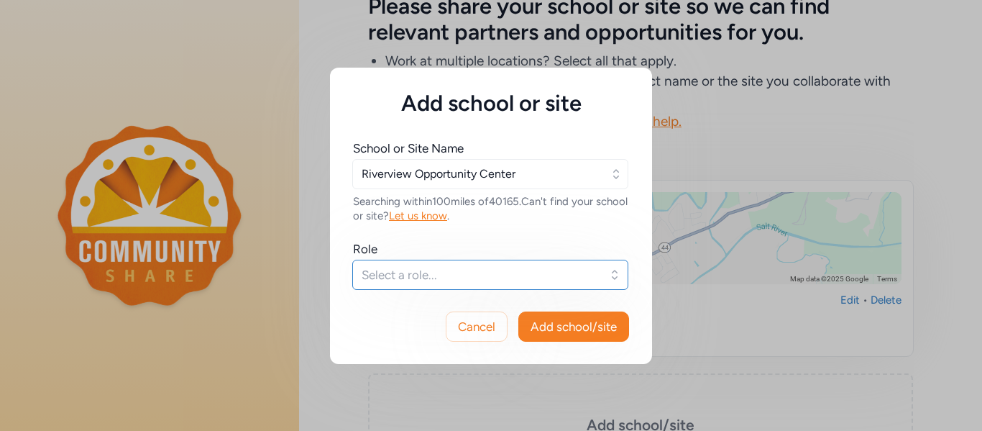
click at [617, 280] on button "Select a role..." at bounding box center [490, 274] width 276 height 30
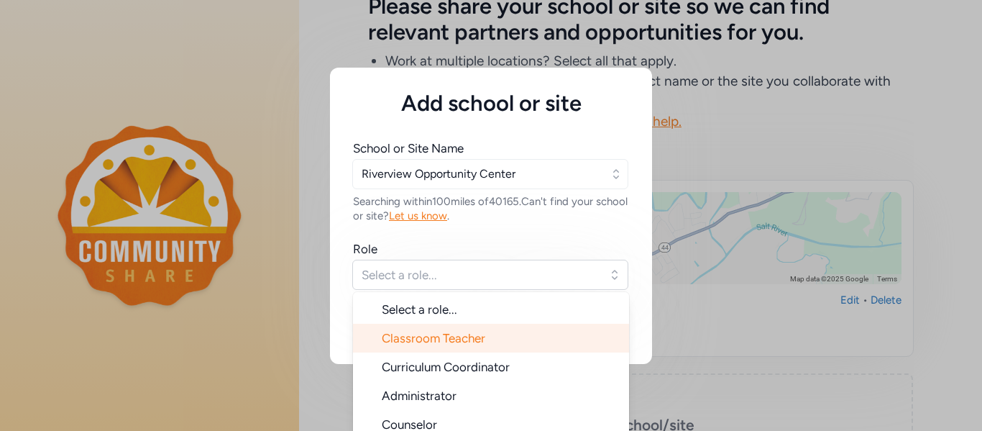
click at [466, 331] on span "Classroom Teacher" at bounding box center [433, 338] width 103 height 14
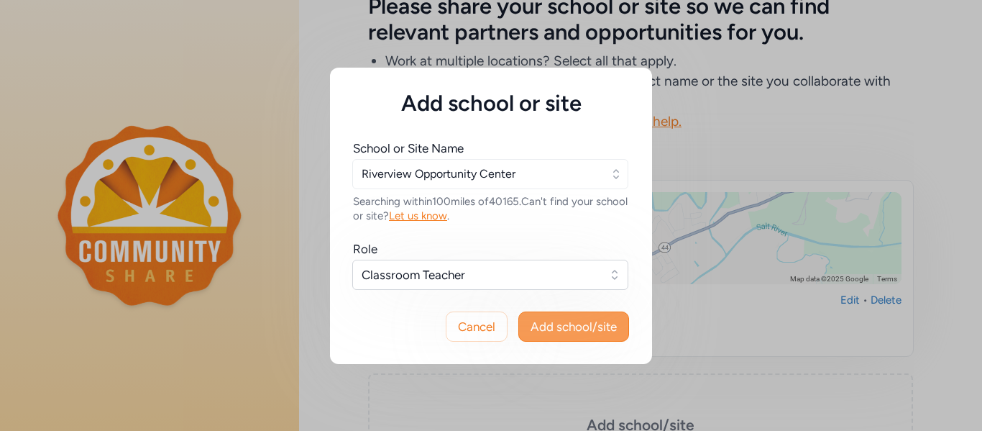
click at [582, 335] on button "Add school/site" at bounding box center [573, 326] width 111 height 30
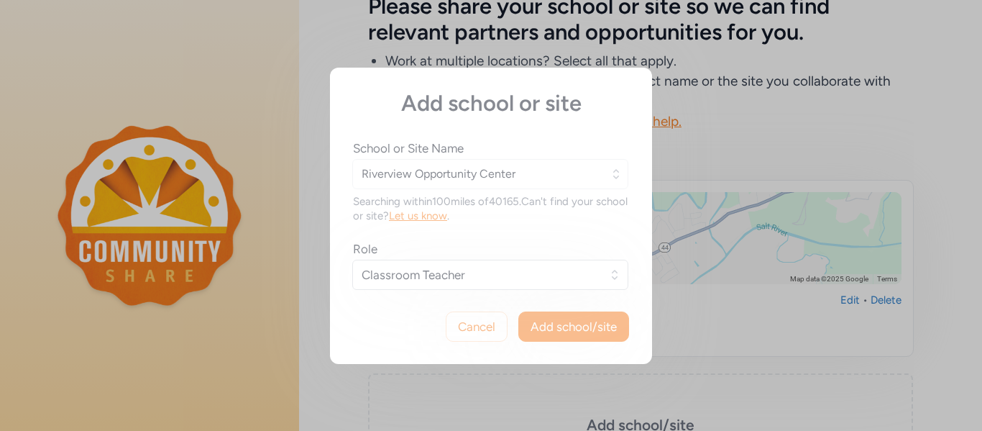
click at [980, 302] on div "Add school or site School or Site Name Riverview Opportunity Center Searching w…" at bounding box center [491, 215] width 982 height 431
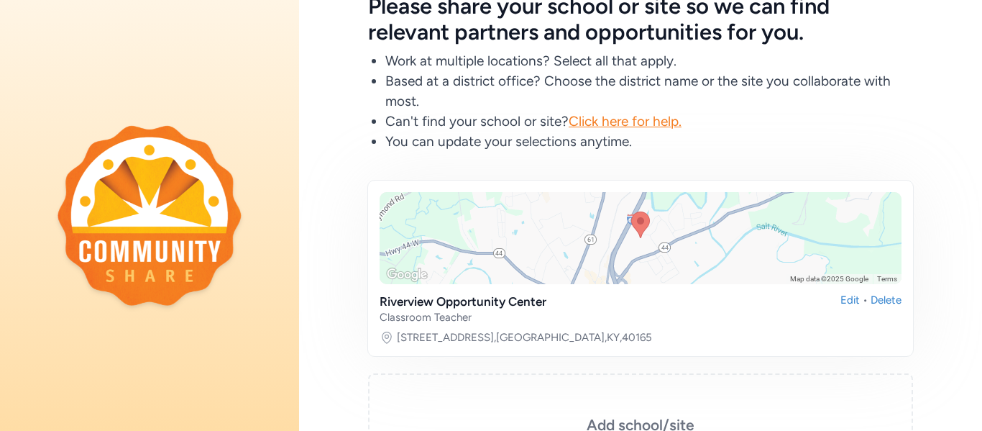
scroll to position [268, 0]
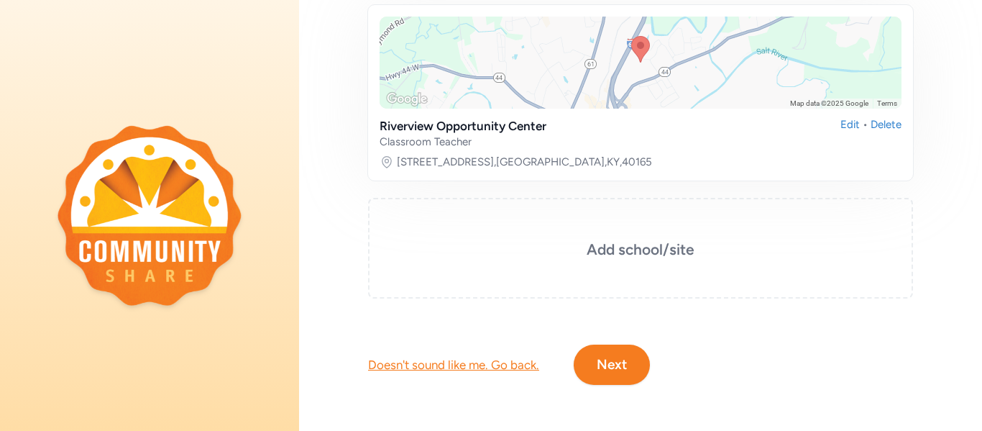
click at [604, 362] on button "Next" at bounding box center [612, 364] width 76 height 40
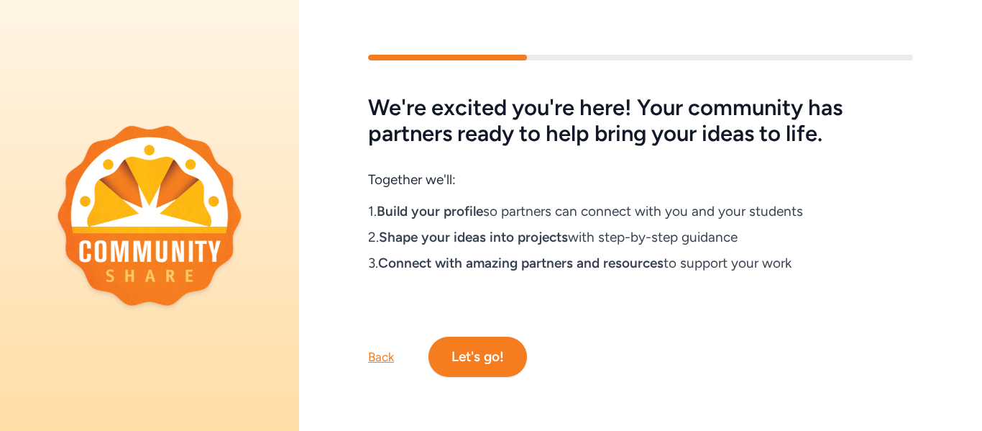
click at [604, 362] on div "Back Let's go!" at bounding box center [640, 333] width 683 height 86
click at [477, 351] on button "Let's go!" at bounding box center [477, 356] width 98 height 40
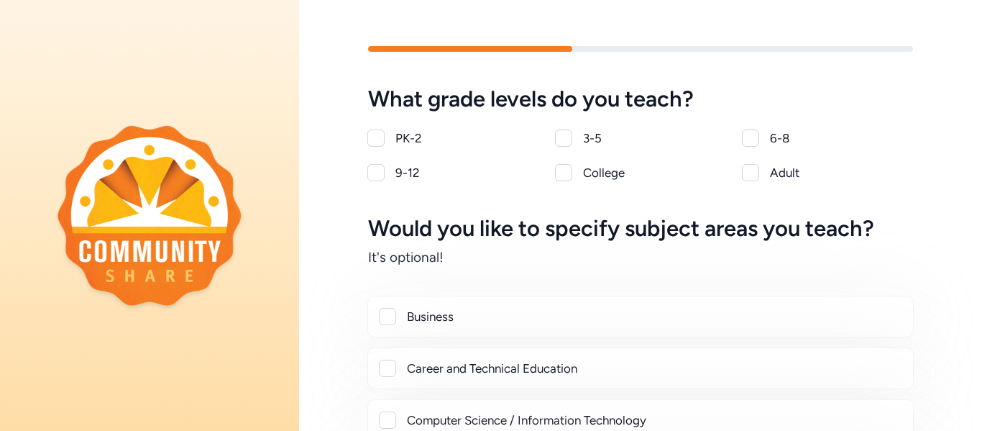
click at [379, 173] on div at bounding box center [375, 172] width 17 height 17
checkbox input "true"
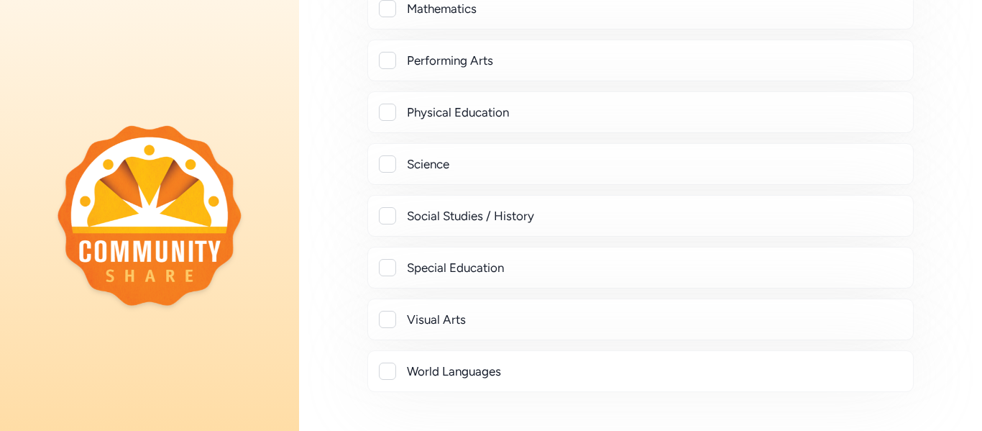
scroll to position [573, 0]
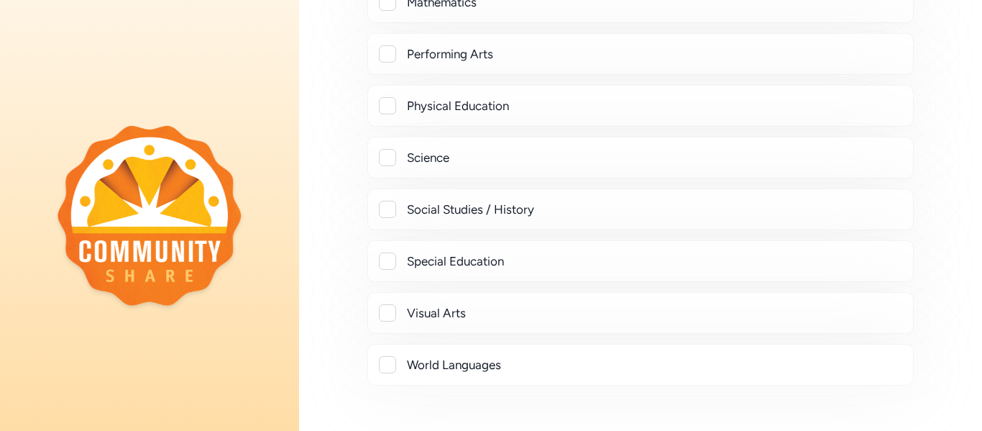
click at [387, 157] on div at bounding box center [387, 157] width 17 height 17
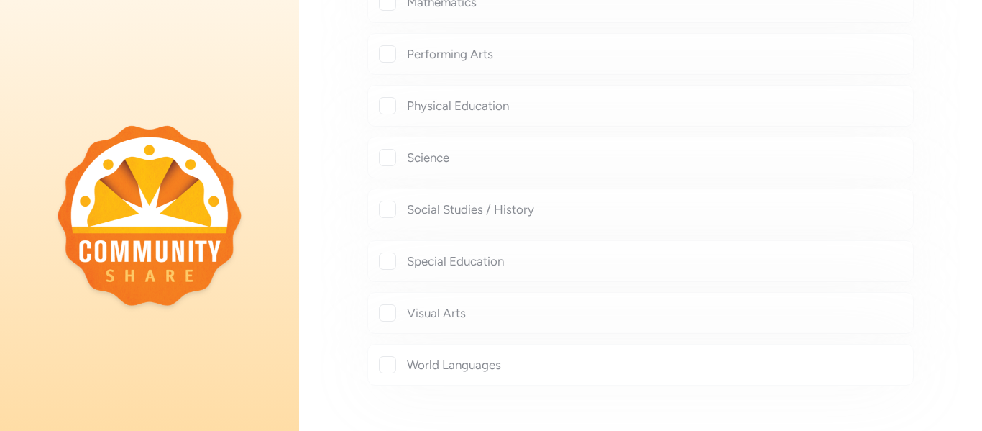
checkbox input "true"
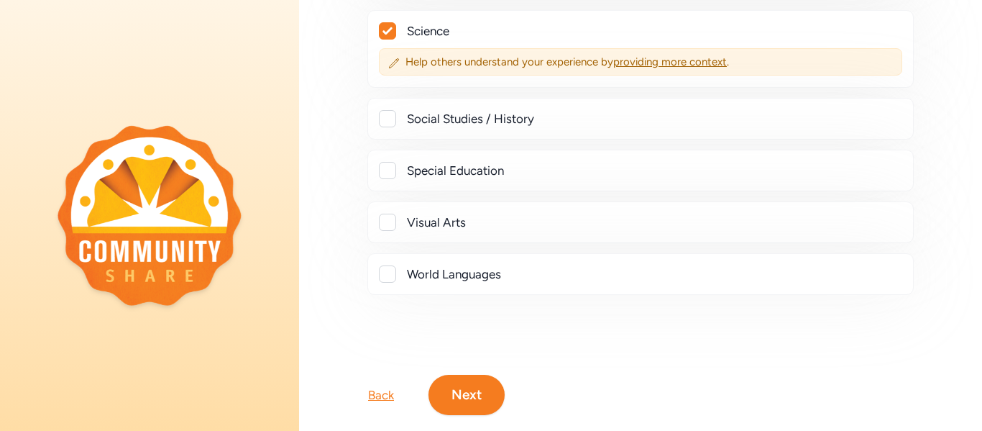
scroll to position [730, 0]
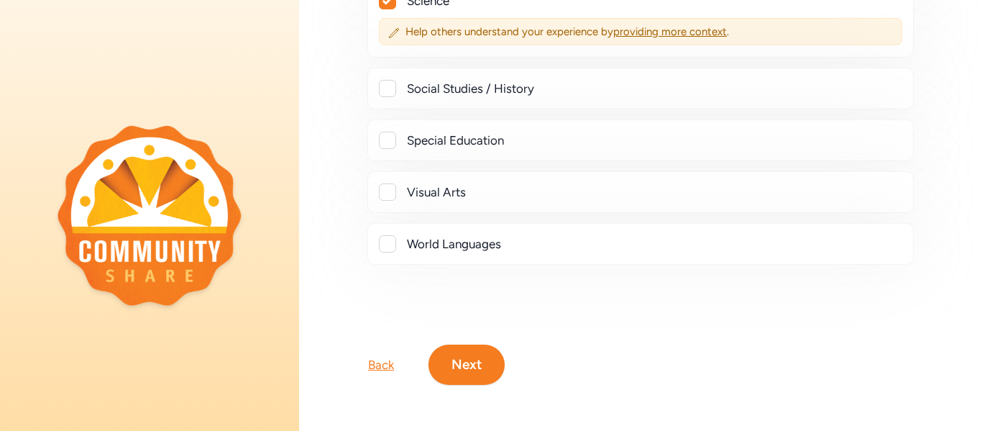
click at [466, 361] on button "Next" at bounding box center [466, 364] width 76 height 40
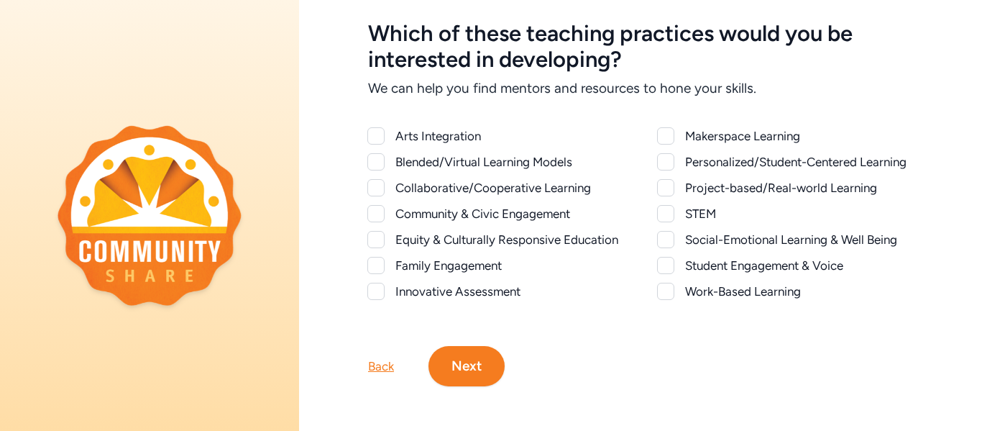
scroll to position [67, 0]
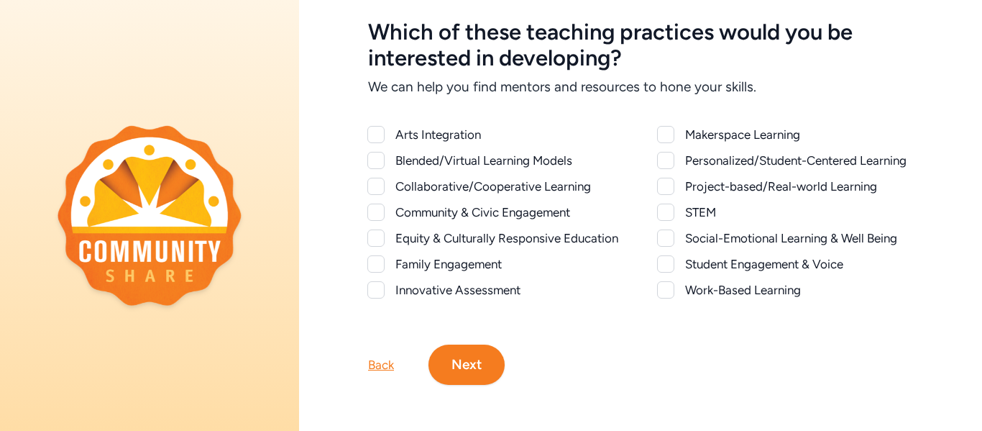
click at [379, 186] on div at bounding box center [375, 186] width 17 height 17
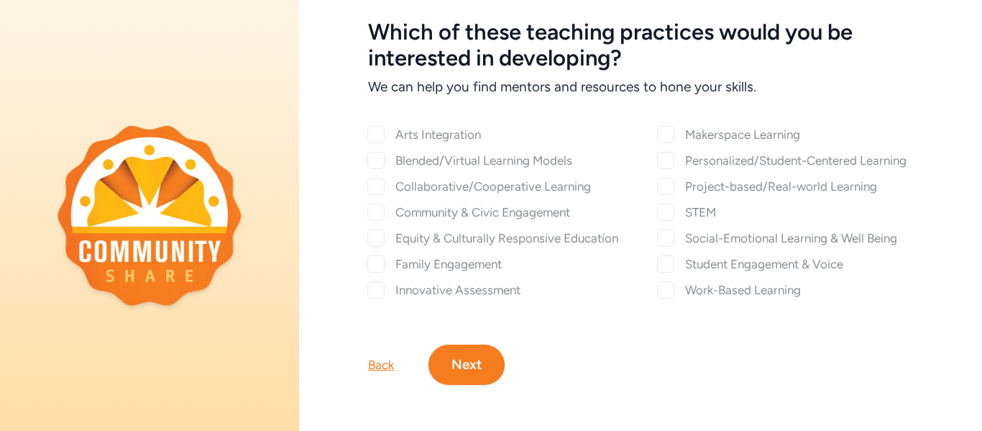
checkbox input "true"
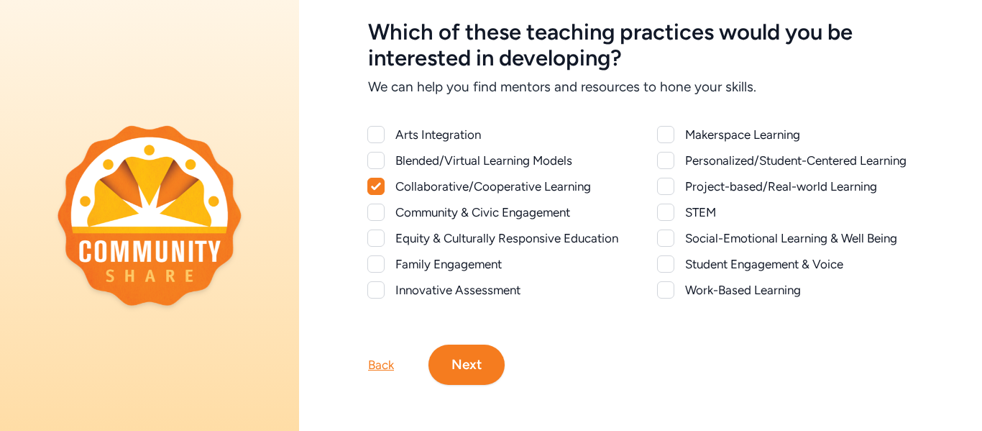
click at [377, 155] on div at bounding box center [375, 160] width 17 height 17
checkbox input "true"
click at [671, 188] on div at bounding box center [665, 186] width 17 height 17
checkbox input "true"
click at [671, 213] on div at bounding box center [665, 211] width 17 height 17
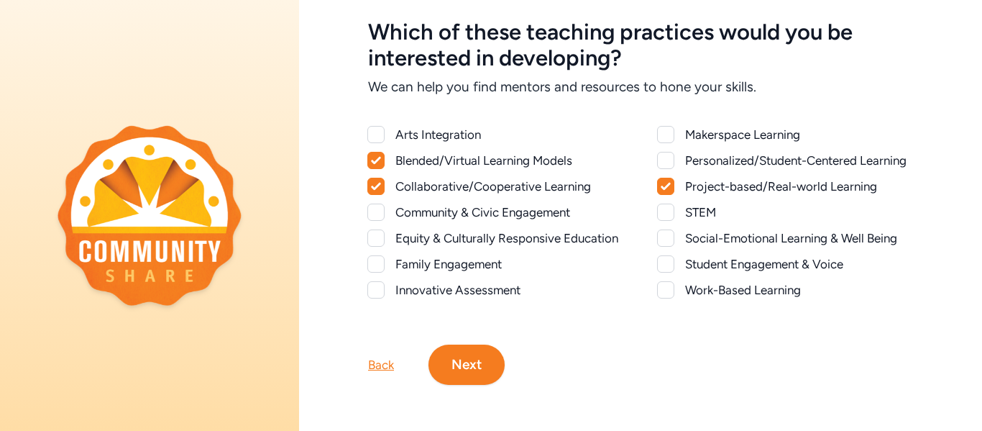
checkbox input "true"
click at [376, 185] on icon at bounding box center [375, 186] width 9 height 7
checkbox input "false"
click at [382, 154] on div at bounding box center [376, 160] width 16 height 16
checkbox input "false"
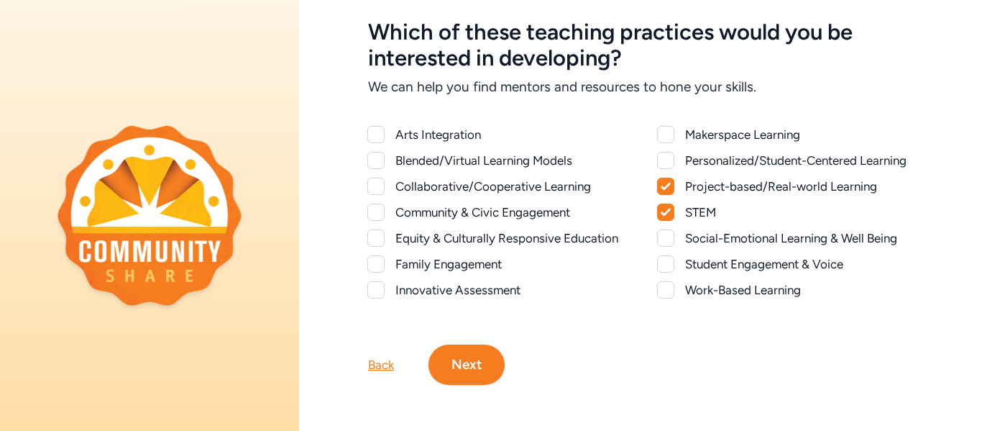
click at [481, 363] on button "Next" at bounding box center [466, 364] width 76 height 40
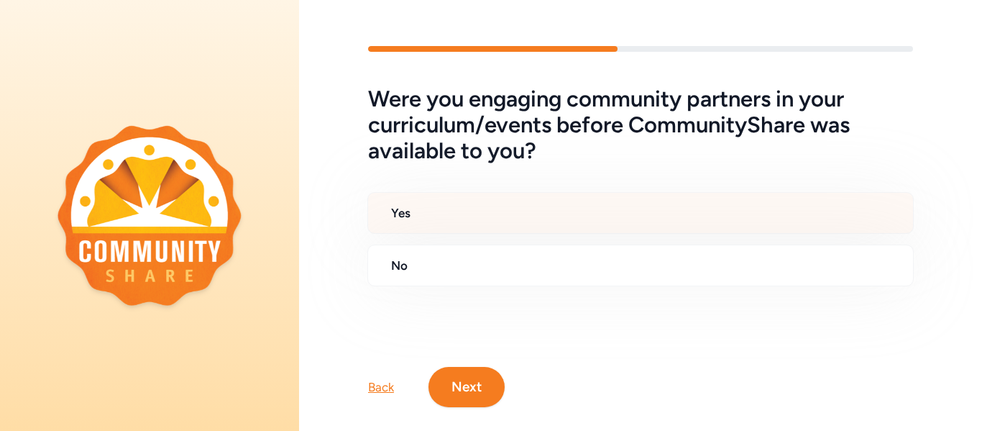
click at [414, 217] on h2 "Yes" at bounding box center [646, 212] width 510 height 17
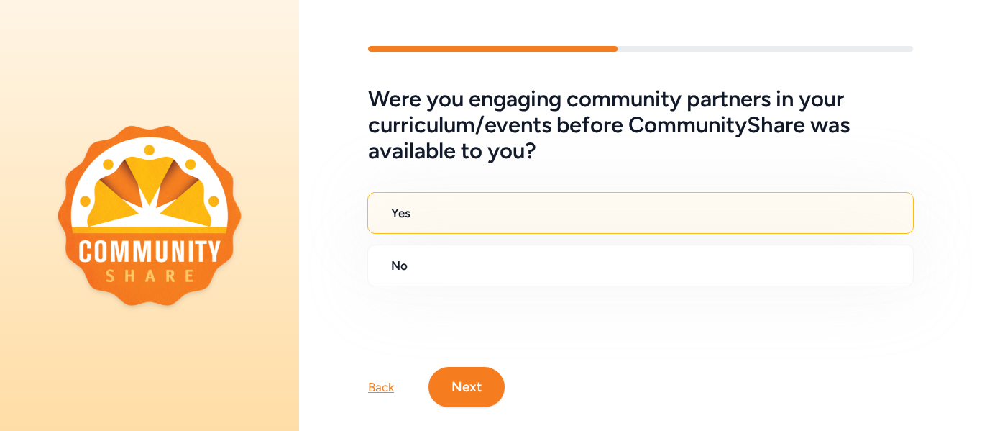
click at [482, 389] on button "Next" at bounding box center [466, 387] width 76 height 40
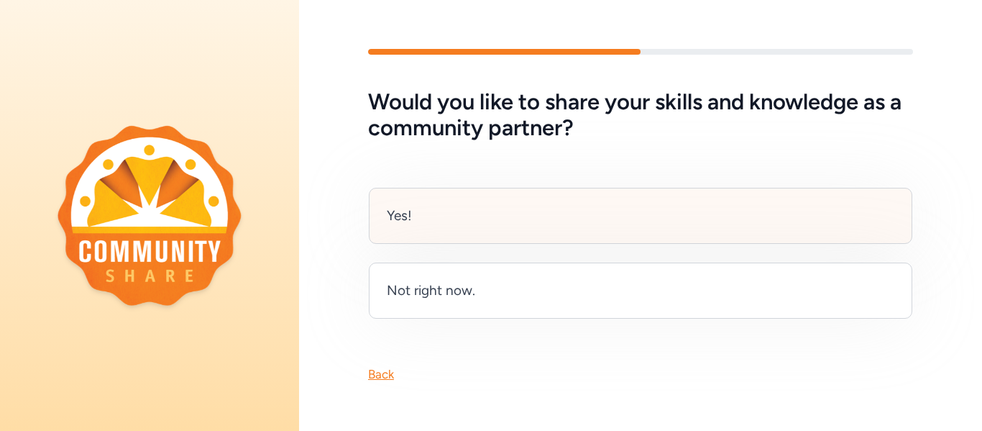
click at [444, 224] on div "Yes!" at bounding box center [640, 216] width 543 height 56
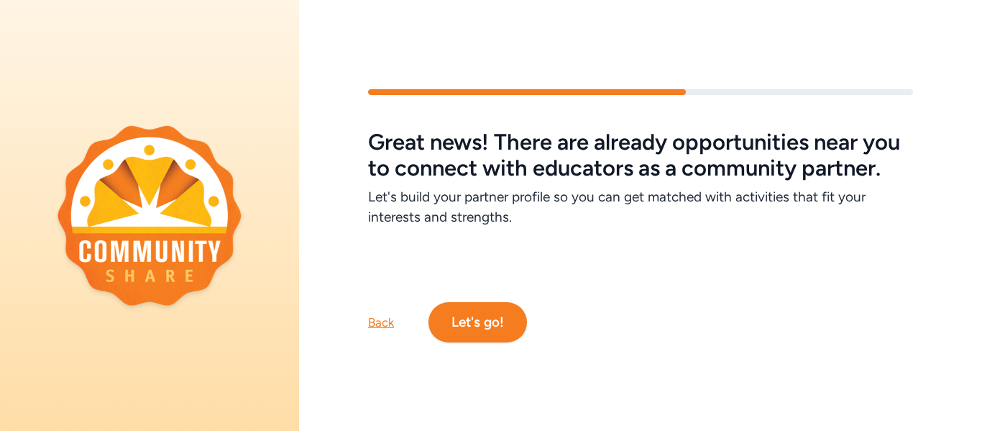
click at [488, 317] on button "Let's go!" at bounding box center [477, 322] width 98 height 40
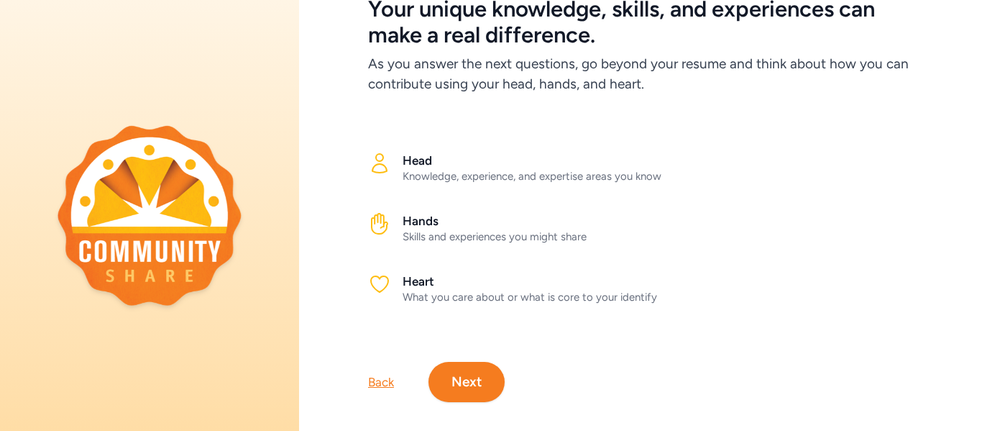
scroll to position [107, 0]
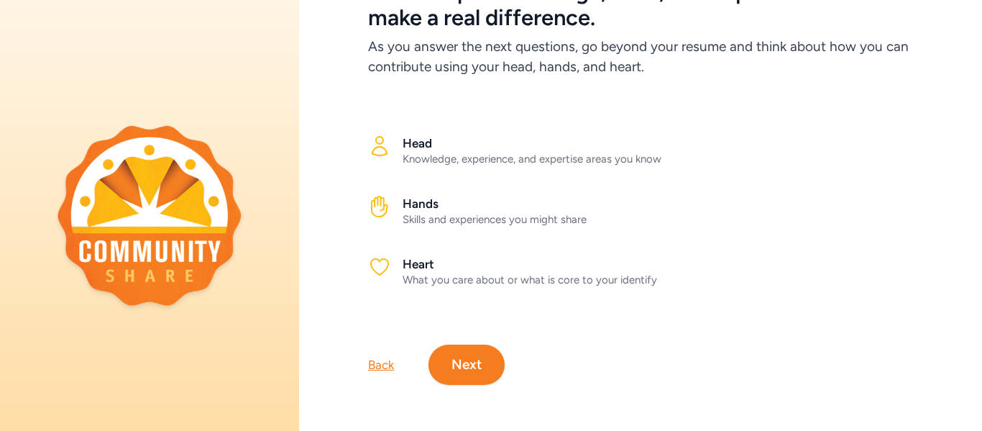
click at [464, 360] on button "Next" at bounding box center [466, 364] width 76 height 40
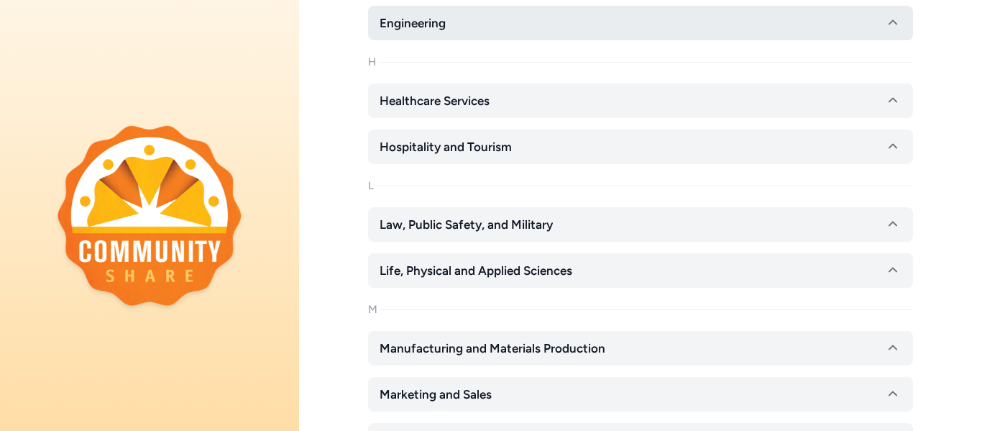
scroll to position [799, 0]
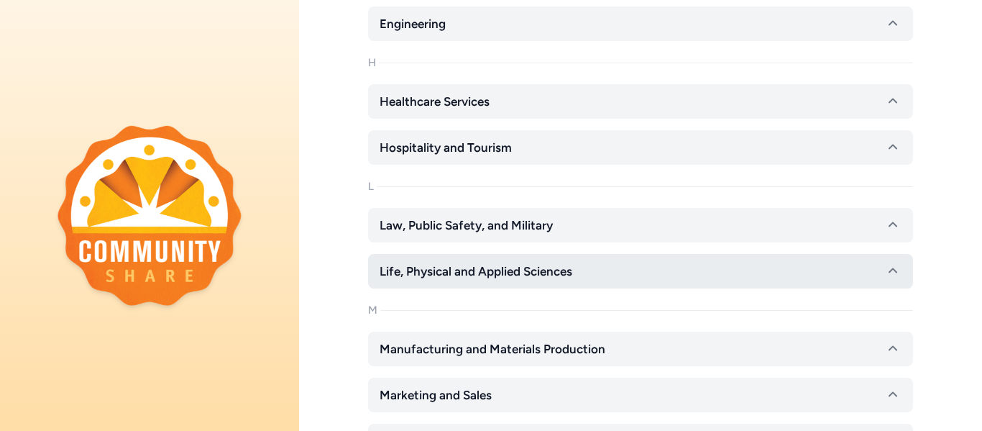
click at [891, 275] on icon "button" at bounding box center [892, 270] width 17 height 17
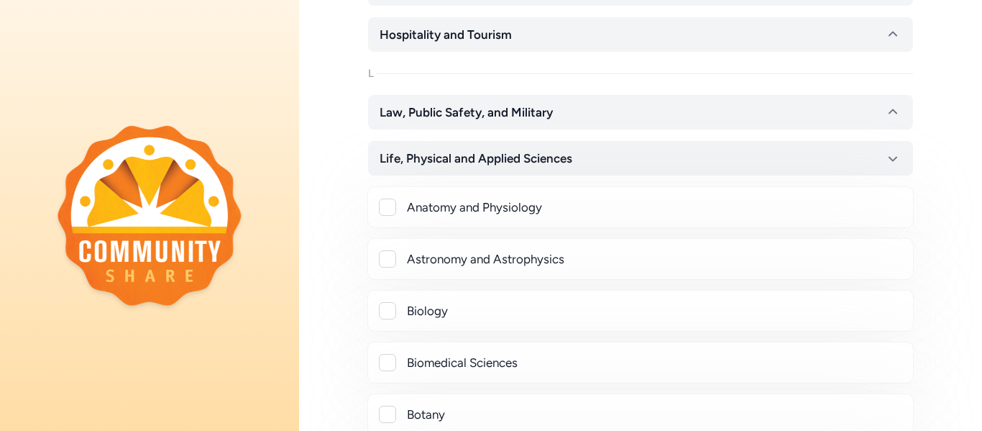
scroll to position [923, 0]
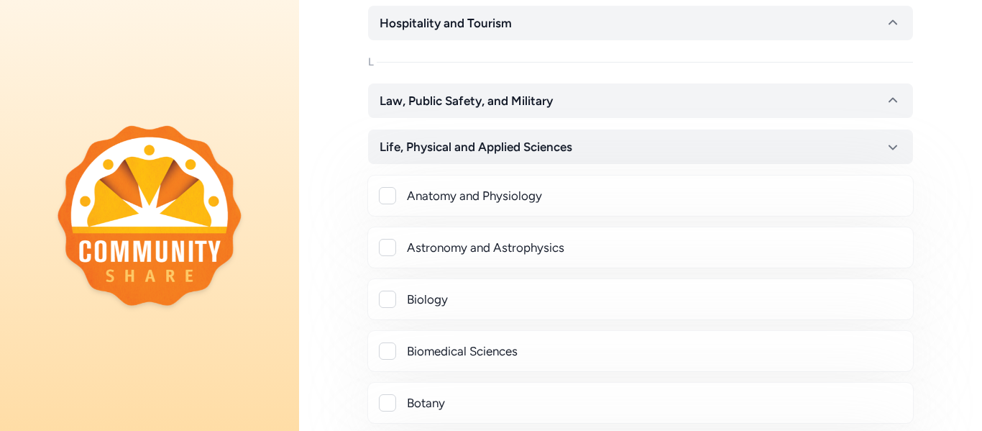
click at [391, 300] on div at bounding box center [387, 298] width 17 height 17
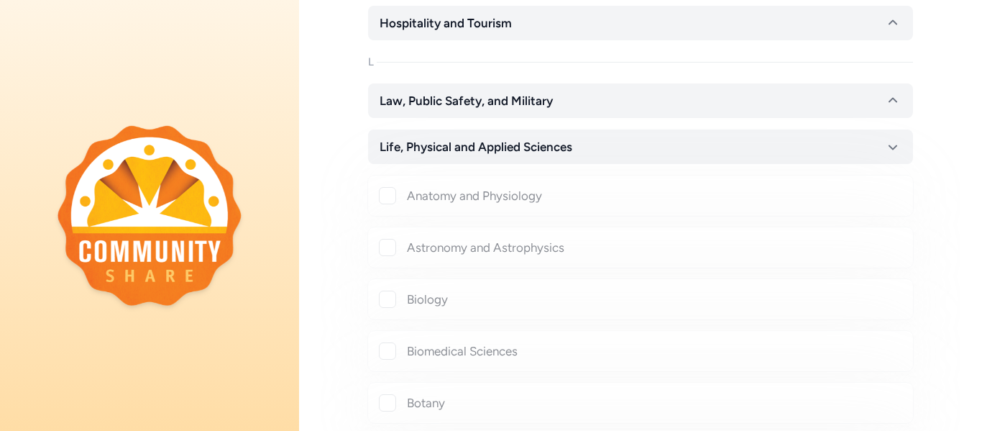
checkbox input "true"
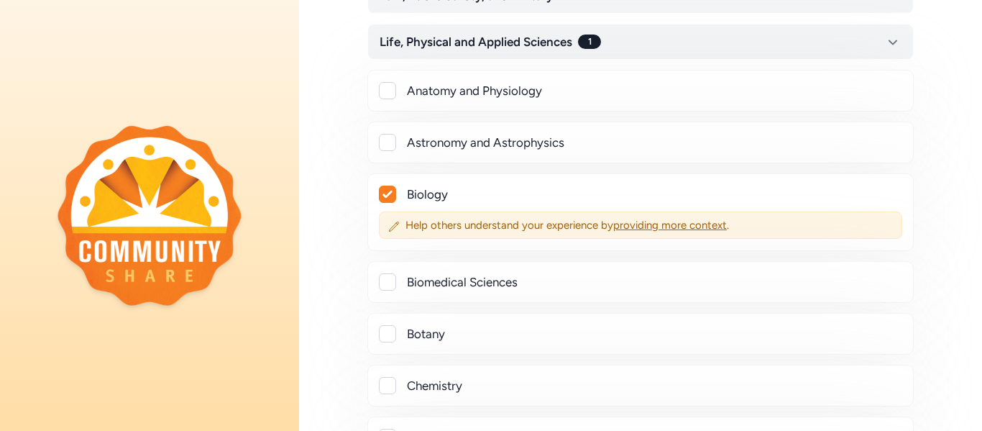
scroll to position [1031, 0]
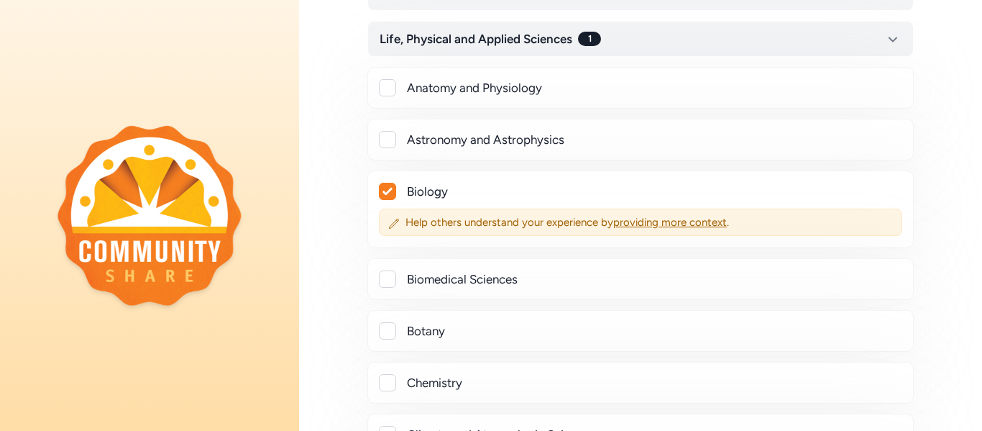
click at [384, 281] on div at bounding box center [387, 278] width 17 height 17
checkbox input "true"
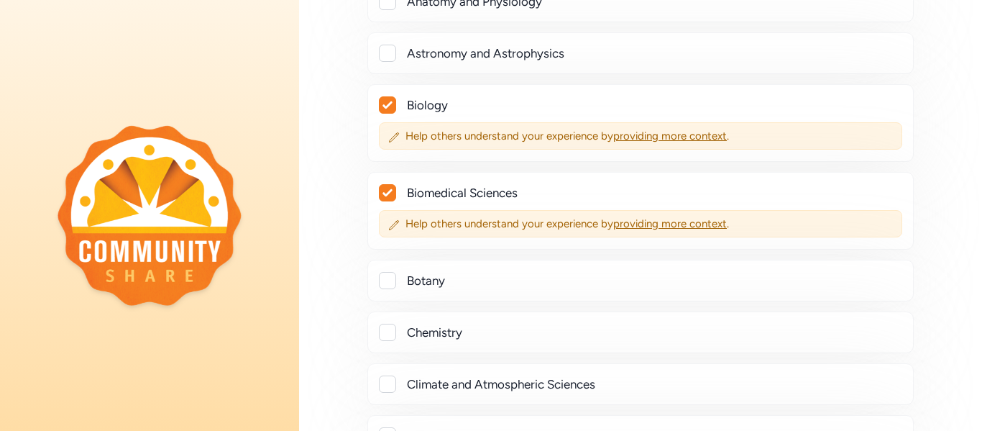
scroll to position [1121, 0]
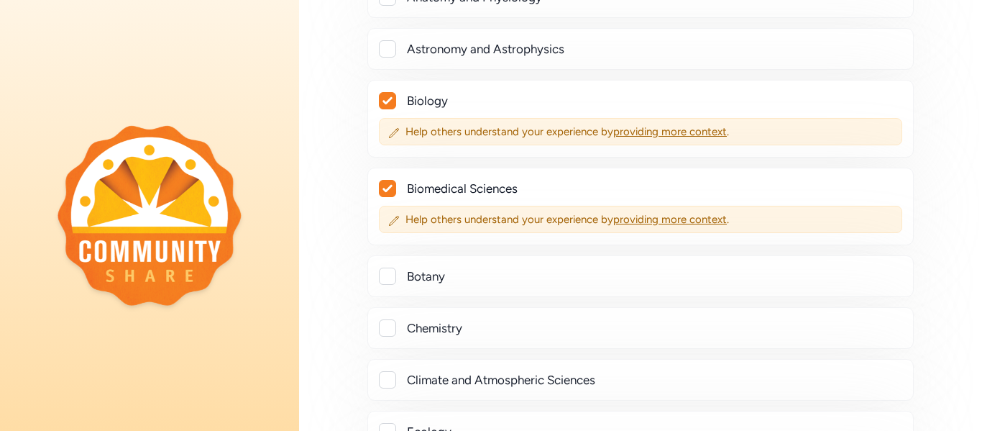
click at [384, 281] on div at bounding box center [387, 275] width 17 height 17
checkbox input "true"
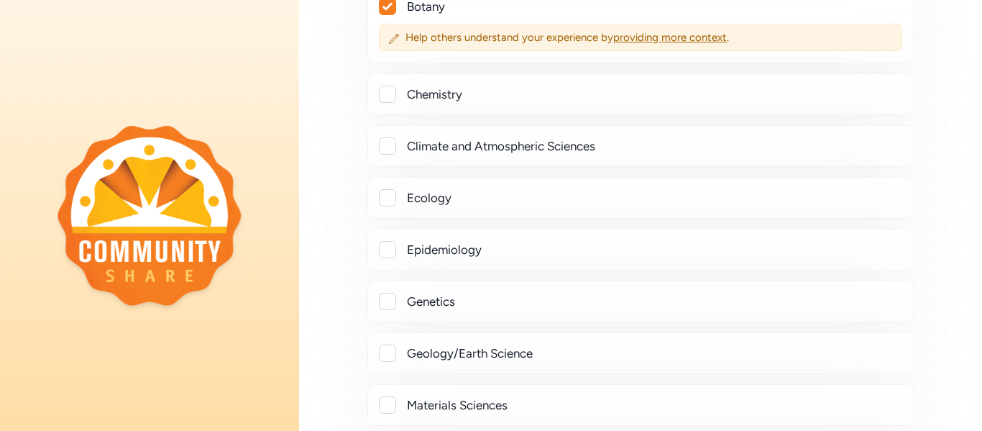
scroll to position [1391, 0]
click at [390, 201] on div at bounding box center [387, 196] width 17 height 17
checkbox input "true"
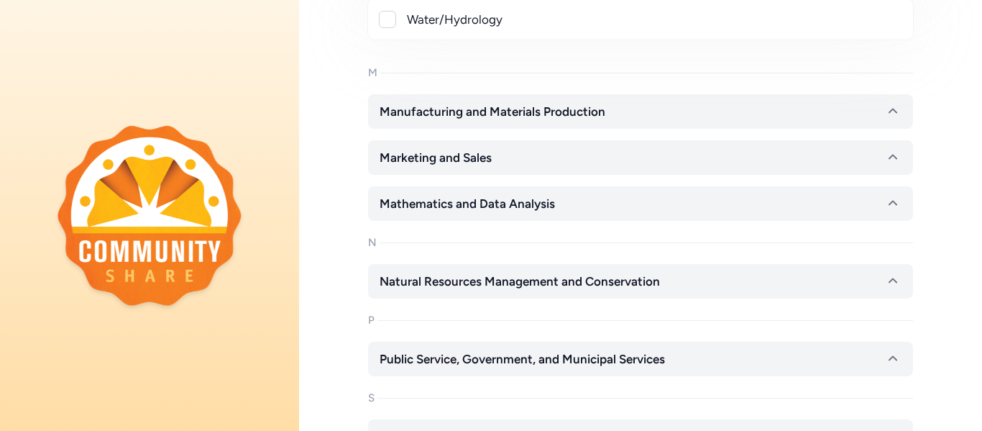
scroll to position [2390, 0]
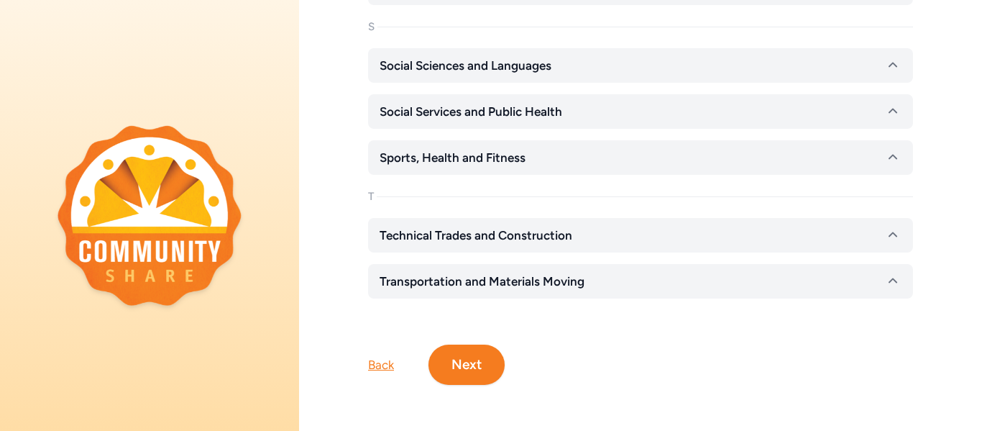
click at [457, 363] on button "Next" at bounding box center [466, 364] width 76 height 40
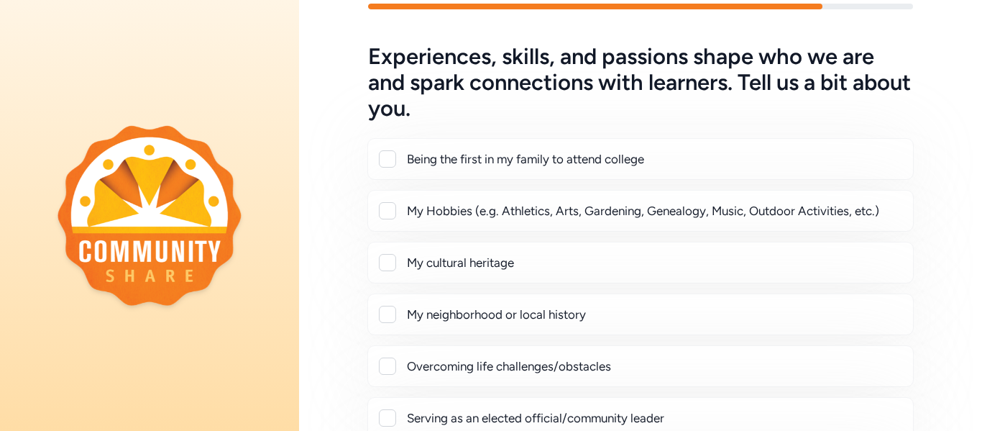
scroll to position [47, 0]
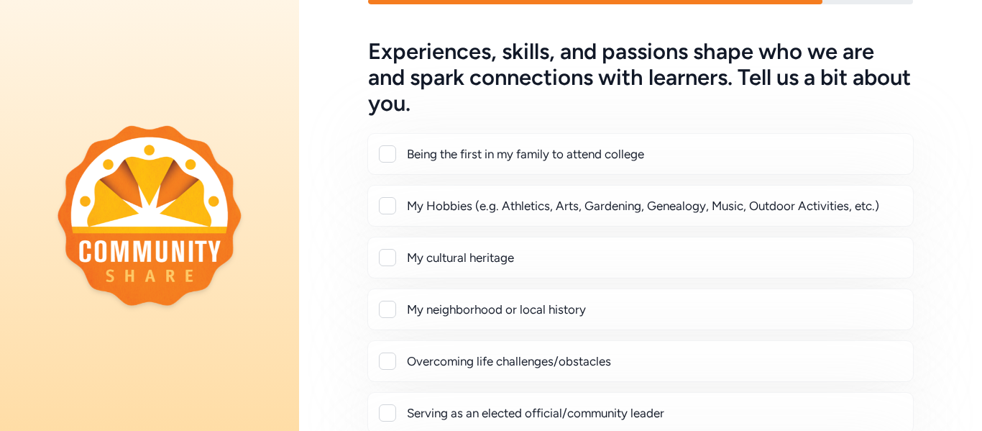
click at [471, 316] on div "My neighborhood or local history" at bounding box center [654, 308] width 494 height 17
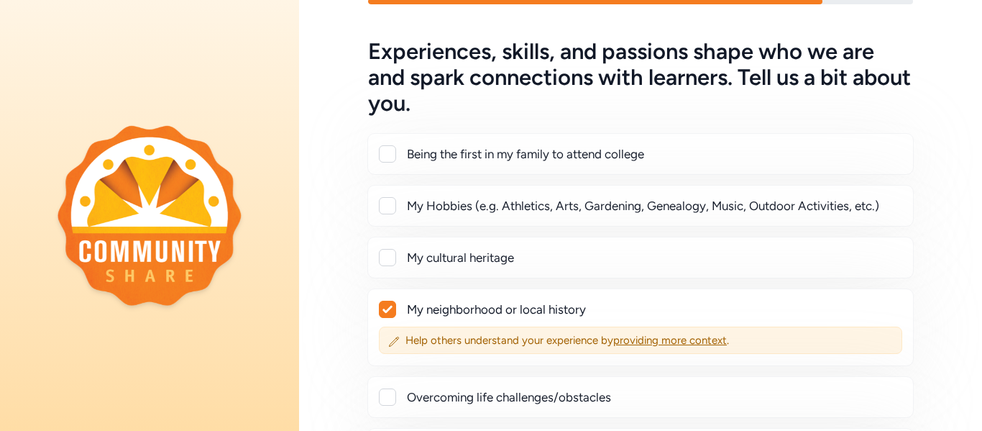
click at [382, 306] on icon at bounding box center [387, 309] width 10 height 9
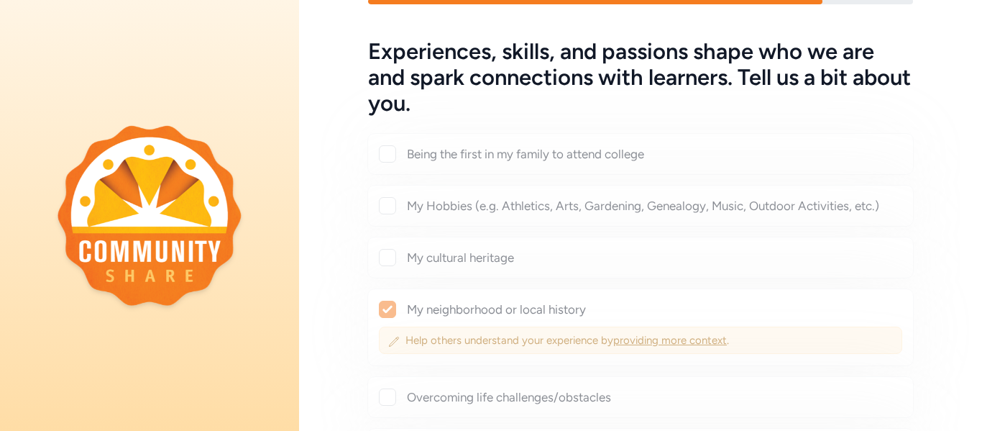
checkbox input "false"
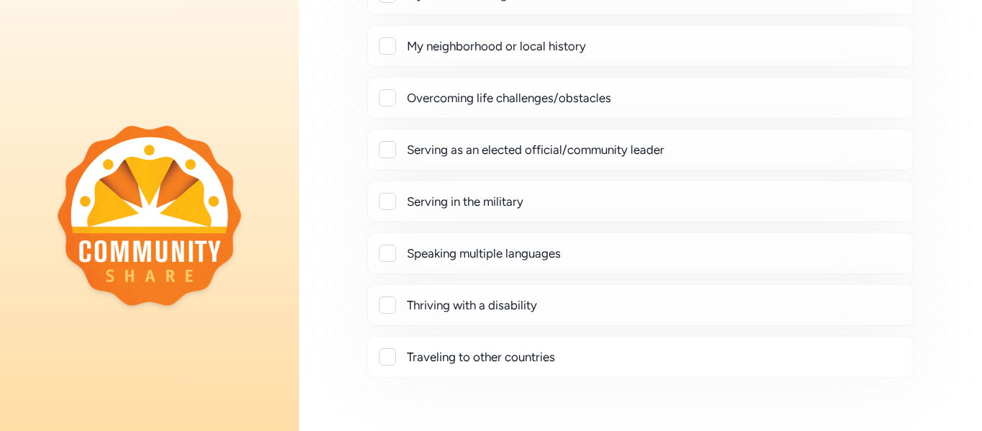
scroll to position [307, 0]
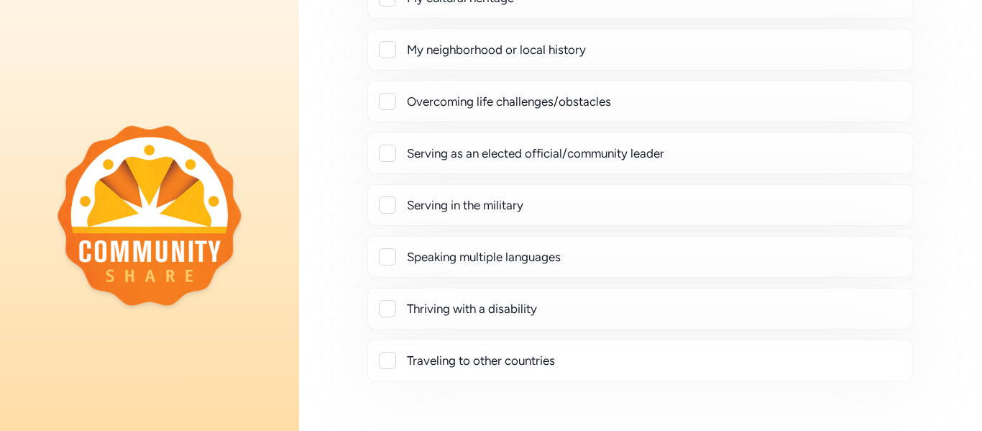
click at [671, 227] on div "Being the first in my family to attend college My Hobbies (e.g. Athletics, Arts…" at bounding box center [640, 127] width 545 height 506
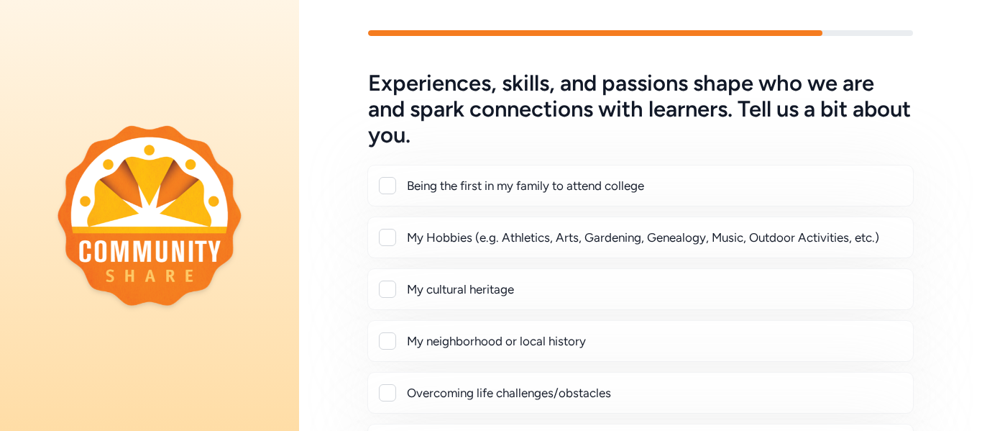
scroll to position [14, 0]
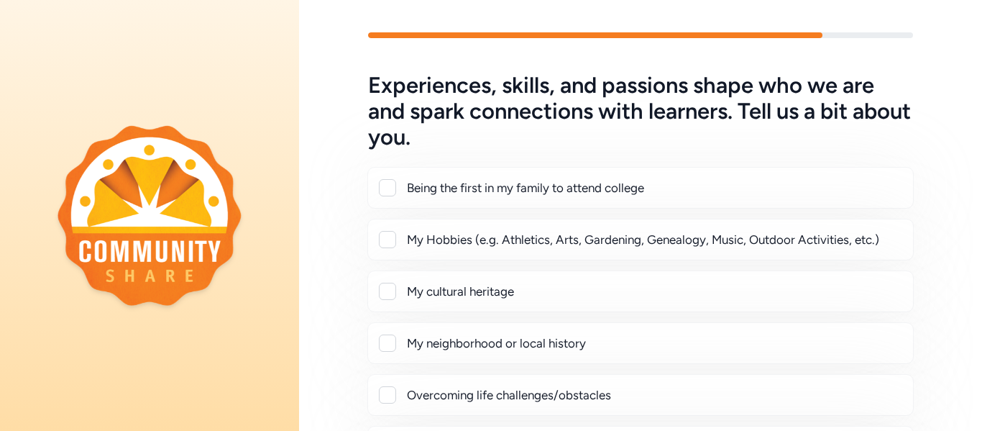
click at [391, 192] on div at bounding box center [387, 187] width 17 height 17
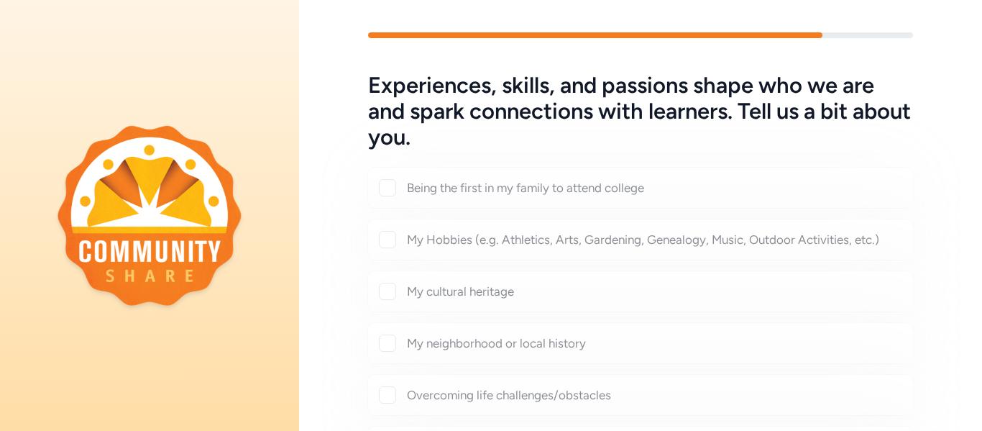
checkbox input "true"
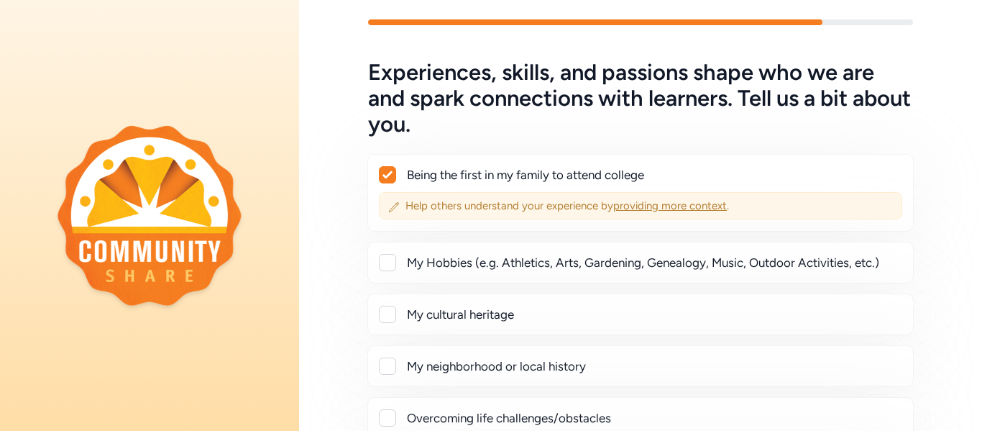
scroll to position [28, 0]
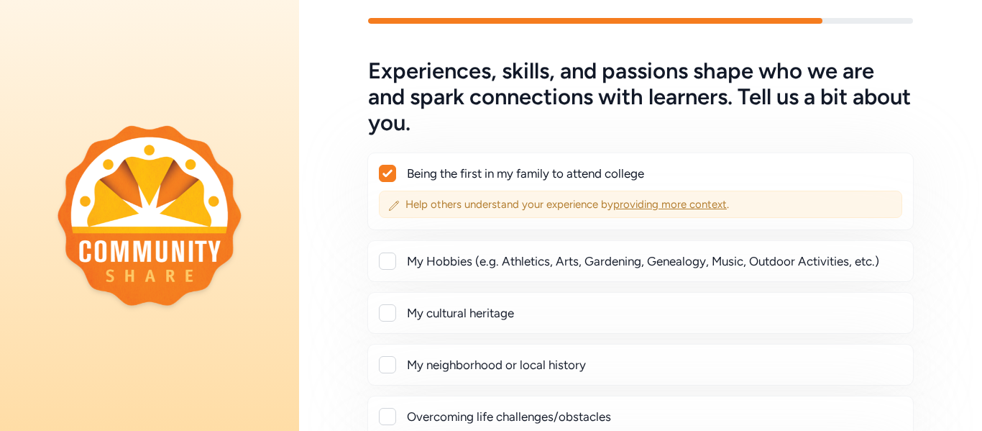
click at [680, 204] on span "providing more context" at bounding box center [670, 204] width 114 height 13
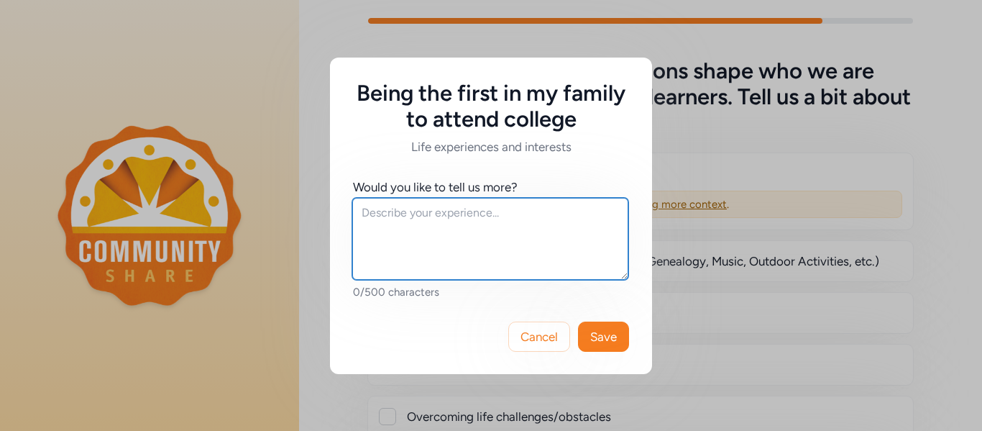
click at [395, 221] on textarea at bounding box center [490, 239] width 276 height 82
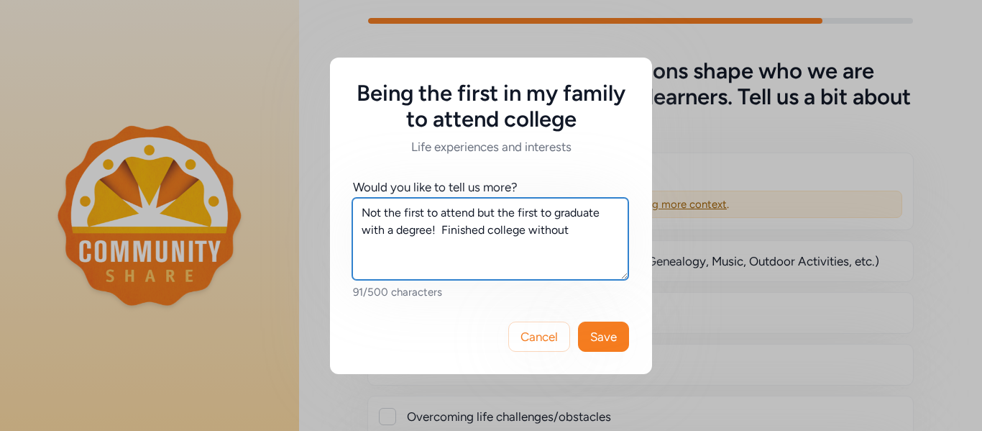
click at [485, 230] on textarea "Not the first to attend but the first to graduate with a degree! Finished colle…" at bounding box center [490, 239] width 276 height 82
click at [454, 245] on textarea "Not the first to attend but the first to graduate with a degree! Finished all d…" at bounding box center [490, 239] width 276 height 82
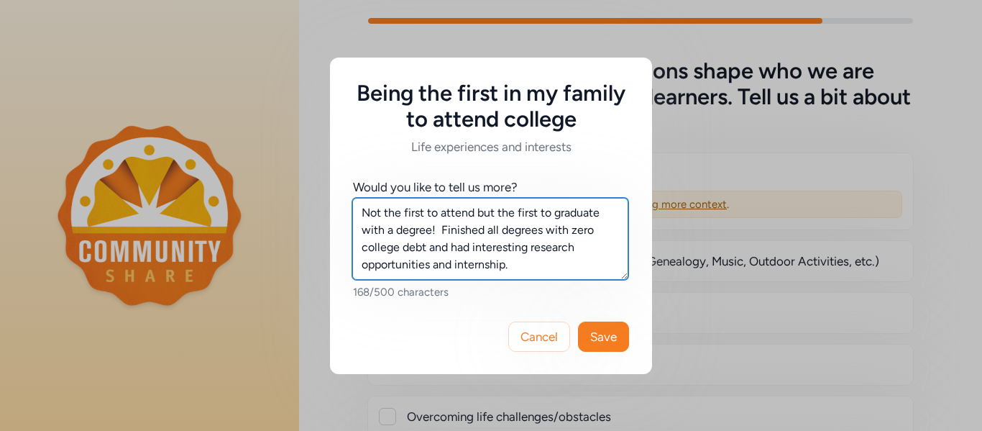
drag, startPoint x: 457, startPoint y: 266, endPoint x: 434, endPoint y: 265, distance: 23.0
click at [434, 265] on textarea "Not the first to attend but the first to graduate with a degree! Finished all d…" at bounding box center [490, 239] width 276 height 82
click at [488, 264] on textarea "Not the first to attend but the first to graduate with a degree! Finished all d…" at bounding box center [490, 239] width 276 height 82
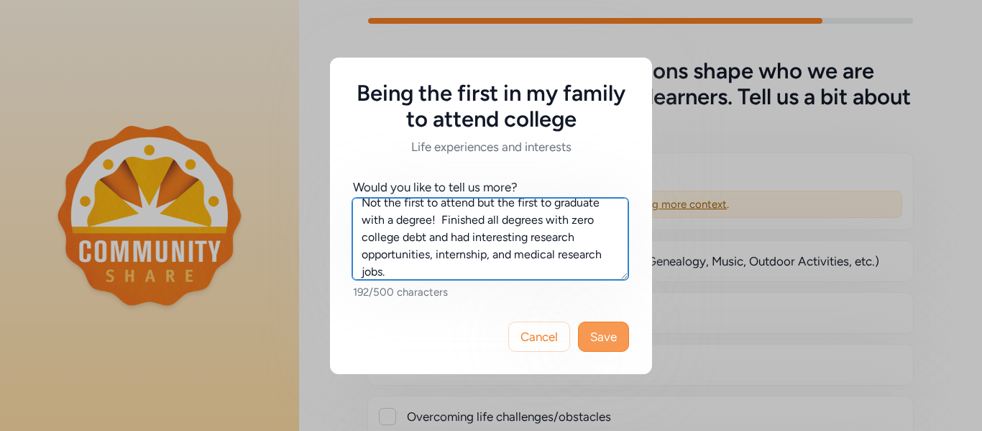
type textarea "Not the first to attend but the first to graduate with a degree! Finished all d…"
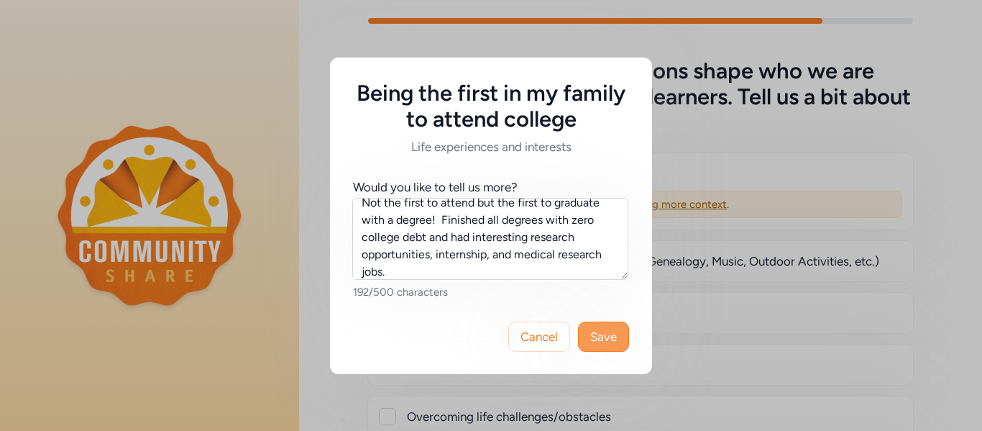
click at [598, 343] on span "Save" at bounding box center [603, 336] width 27 height 17
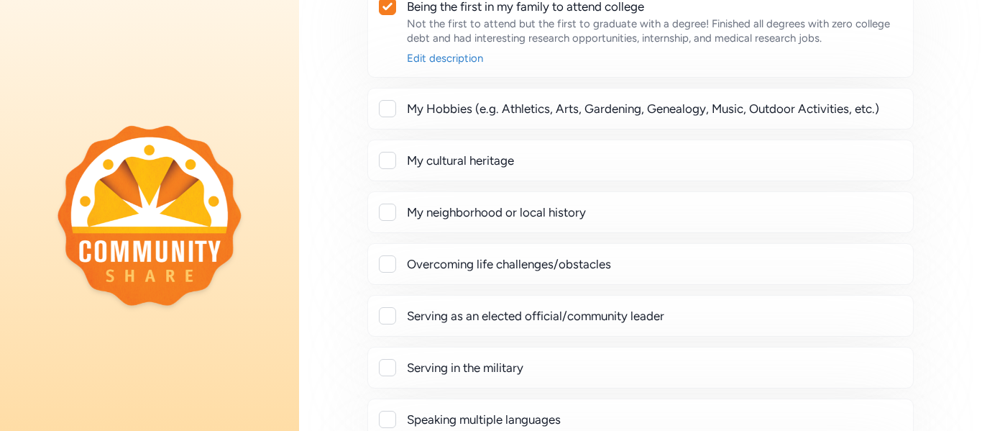
scroll to position [474, 0]
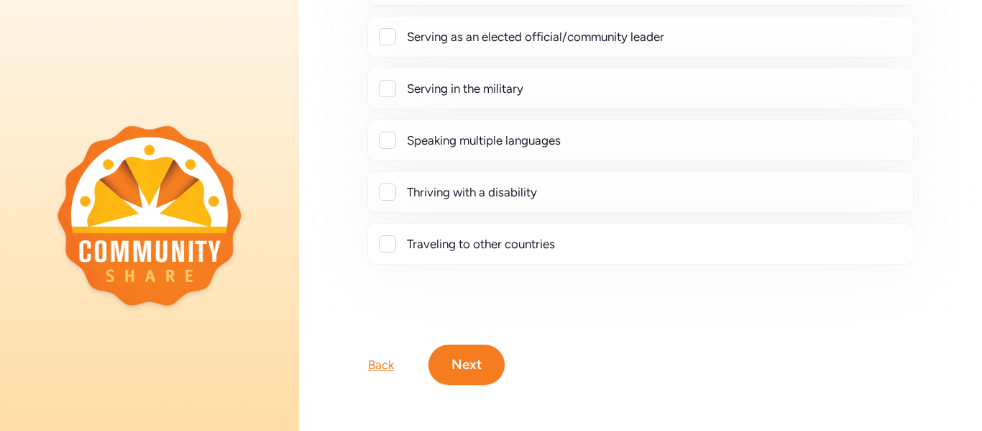
click at [471, 366] on button "Next" at bounding box center [466, 364] width 76 height 40
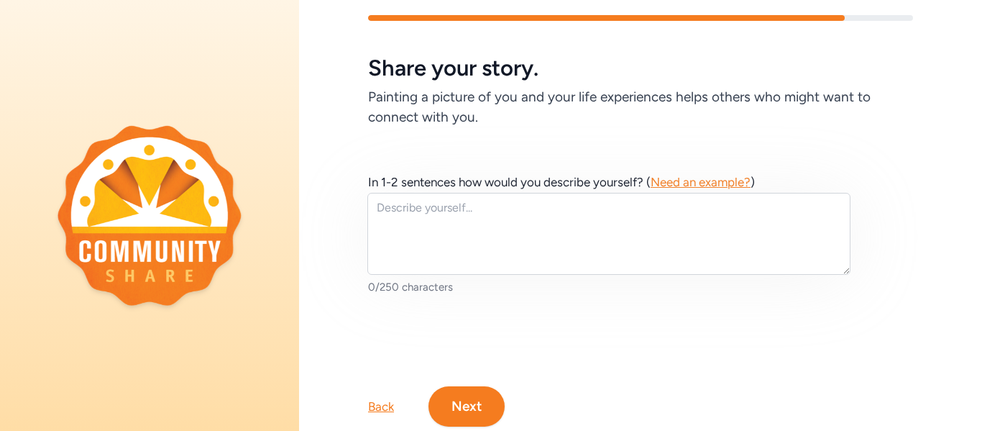
scroll to position [32, 0]
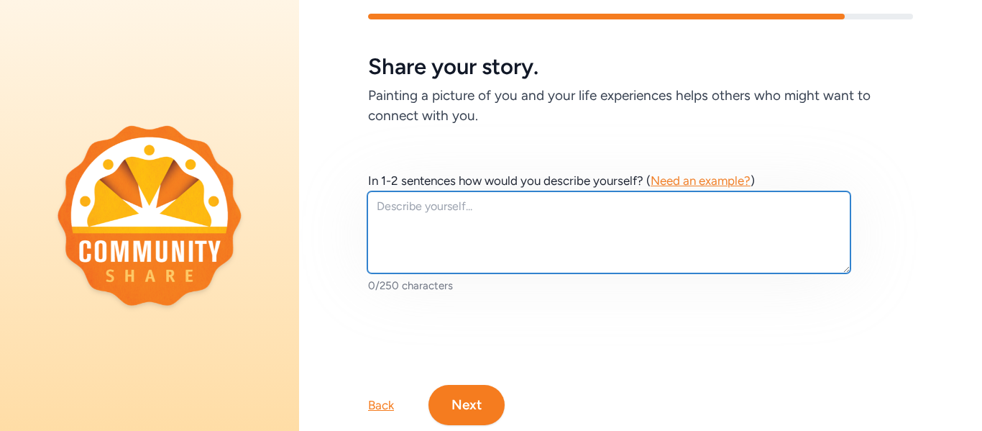
click at [400, 207] on textarea at bounding box center [608, 232] width 483 height 82
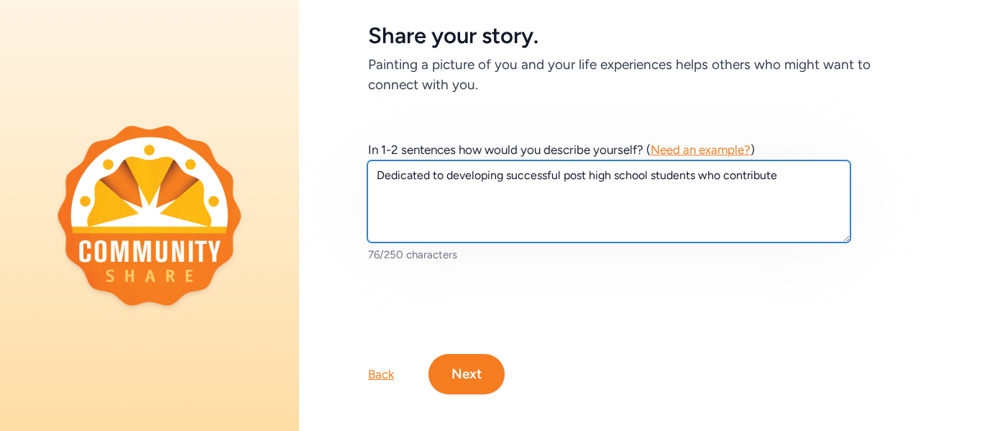
scroll to position [65, 0]
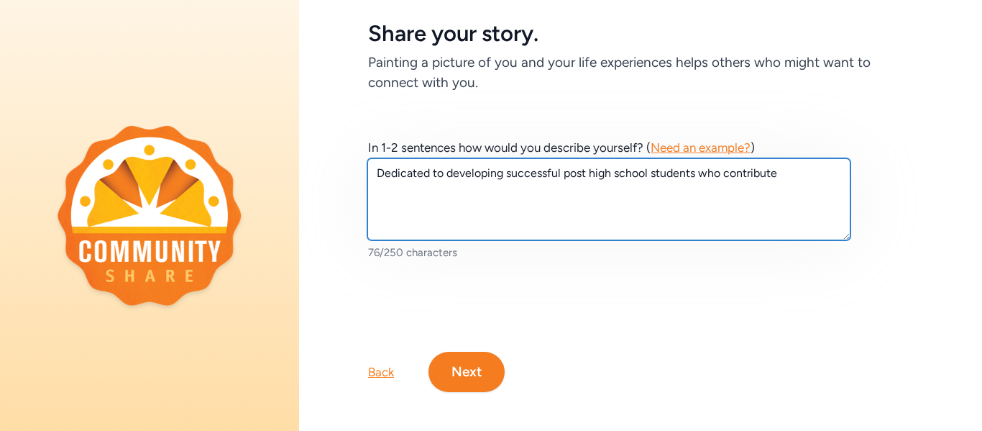
click at [724, 174] on textarea "Dedicated to developing successful post high school students who contribute" at bounding box center [608, 199] width 483 height 82
click at [839, 175] on textarea "Dedicated to developing successful post high school students who positively con…" at bounding box center [608, 199] width 483 height 82
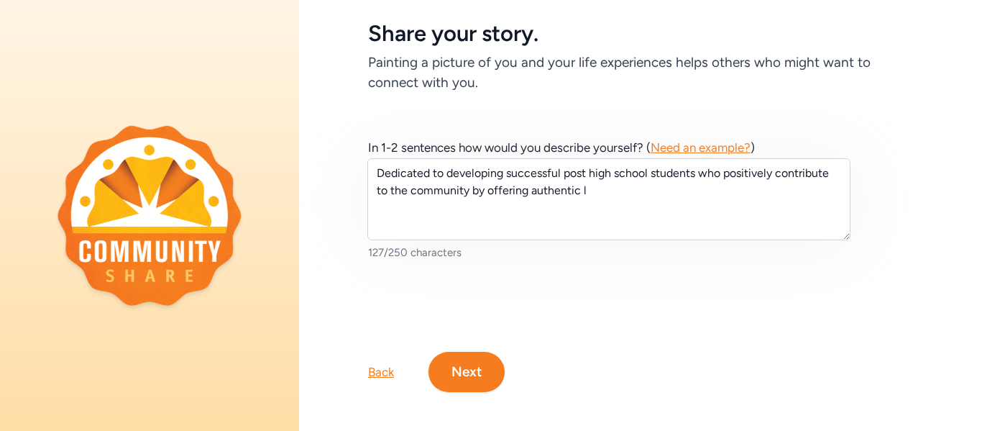
click at [441, 157] on div "In 1-2 sentences how would you describe yourself? ( Need an example? ) Dedicate…" at bounding box center [609, 199] width 483 height 121
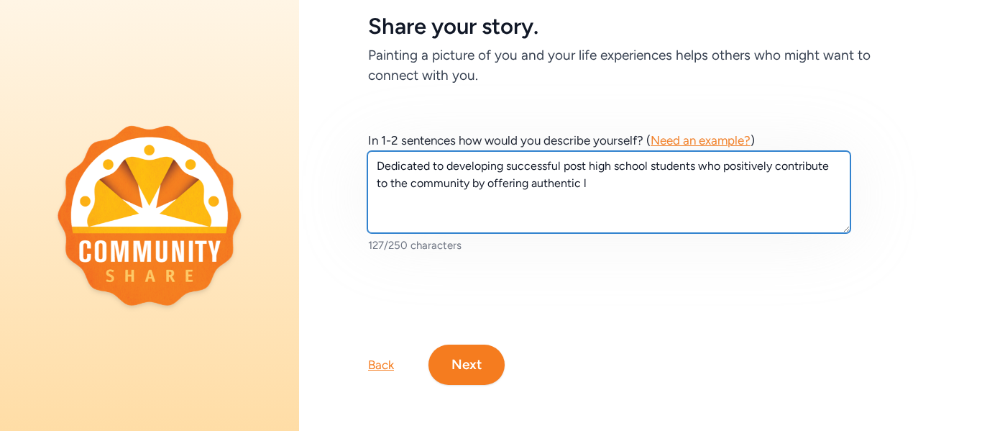
click at [591, 182] on textarea "Dedicated to developing successful post high school students who positively con…" at bounding box center [608, 192] width 483 height 82
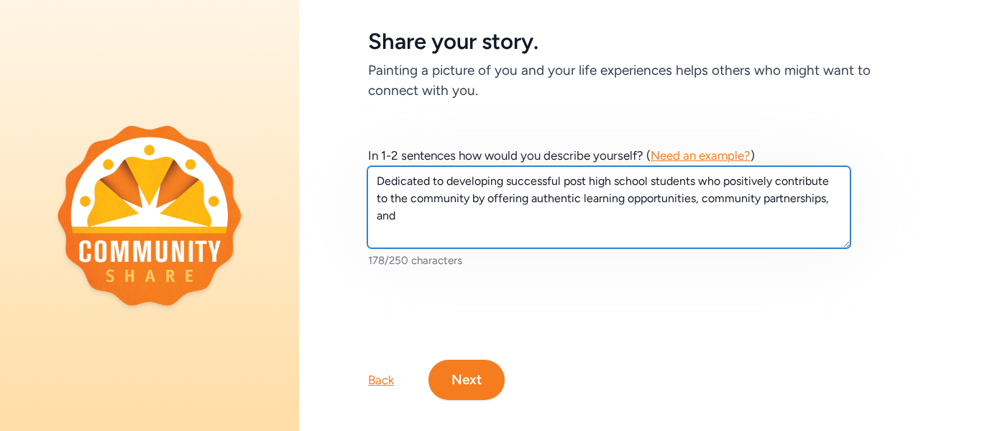
click at [599, 189] on textarea "Dedicated to developing successful post high school students who positively con…" at bounding box center [608, 207] width 483 height 82
click at [413, 214] on textarea "Dedicated to developing successful post high school students who positively con…" at bounding box center [608, 207] width 483 height 82
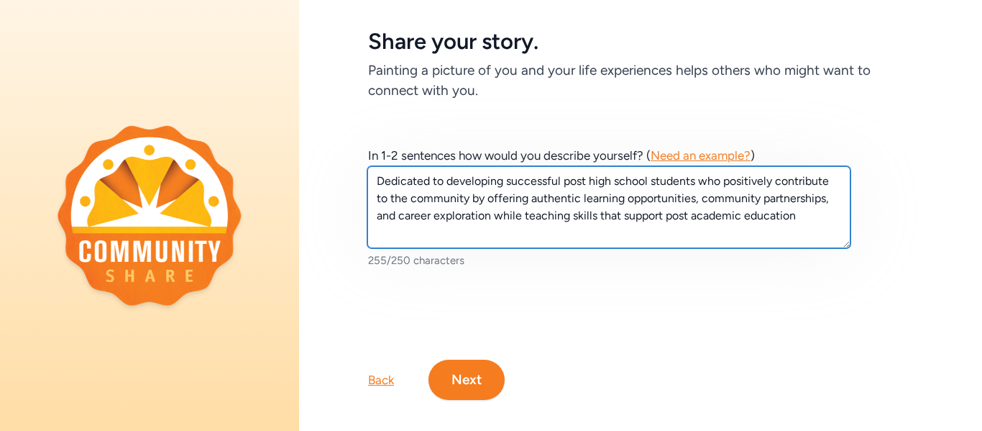
drag, startPoint x: 741, startPoint y: 217, endPoint x: 692, endPoint y: 215, distance: 48.9
click at [692, 215] on textarea "Dedicated to developing successful post high school students who positively con…" at bounding box center [608, 207] width 483 height 82
click at [722, 219] on textarea "Dedicated to developing successful post high school students who positively con…" at bounding box center [608, 207] width 483 height 82
click at [668, 214] on textarea "Dedicated to developing successful post high school students who positively con…" at bounding box center [608, 207] width 483 height 82
click at [758, 215] on textarea "Dedicated to developing successful post high school students who positively con…" at bounding box center [608, 207] width 483 height 82
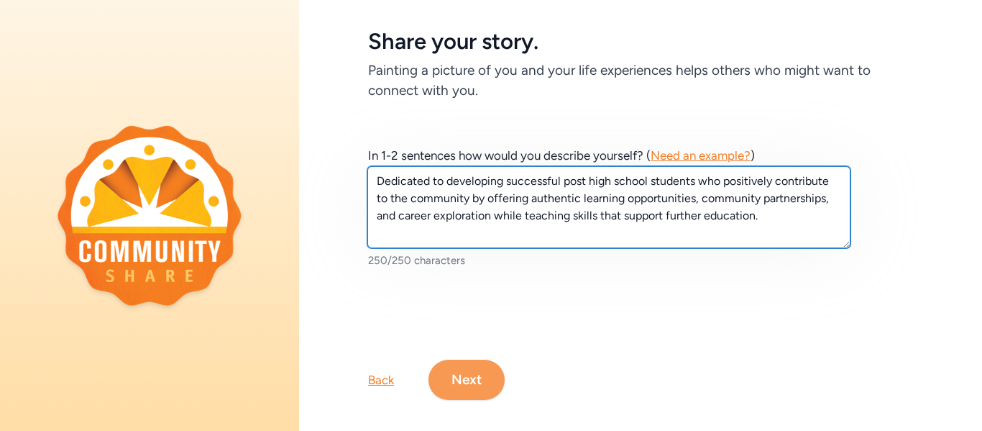
type textarea "Dedicated to developing successful post high school students who positively con…"
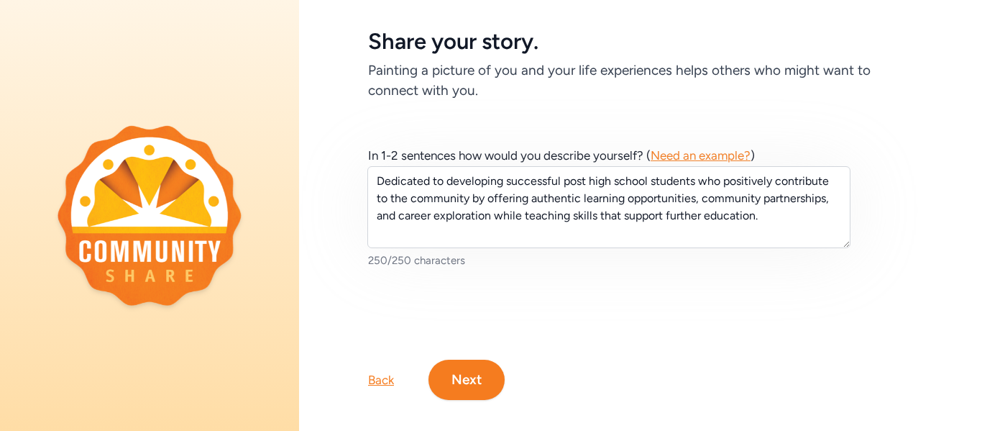
click at [461, 377] on button "Next" at bounding box center [466, 379] width 76 height 40
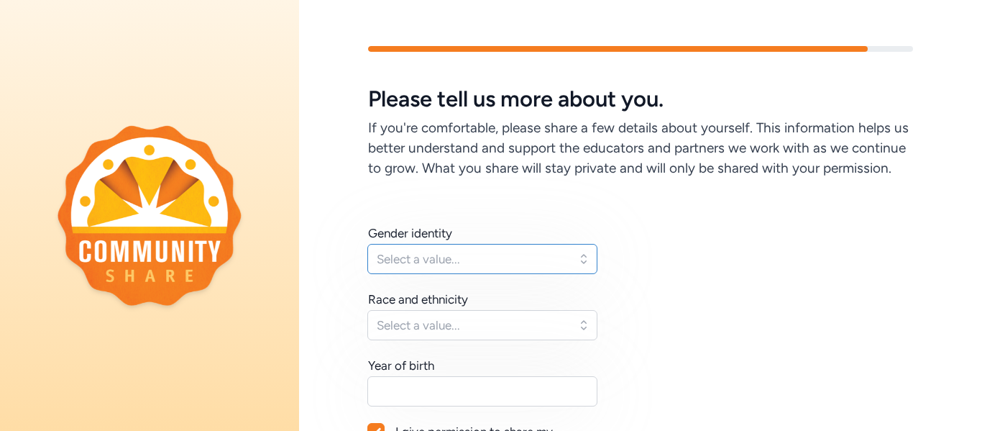
click at [581, 254] on button "Select a value..." at bounding box center [482, 259] width 230 height 30
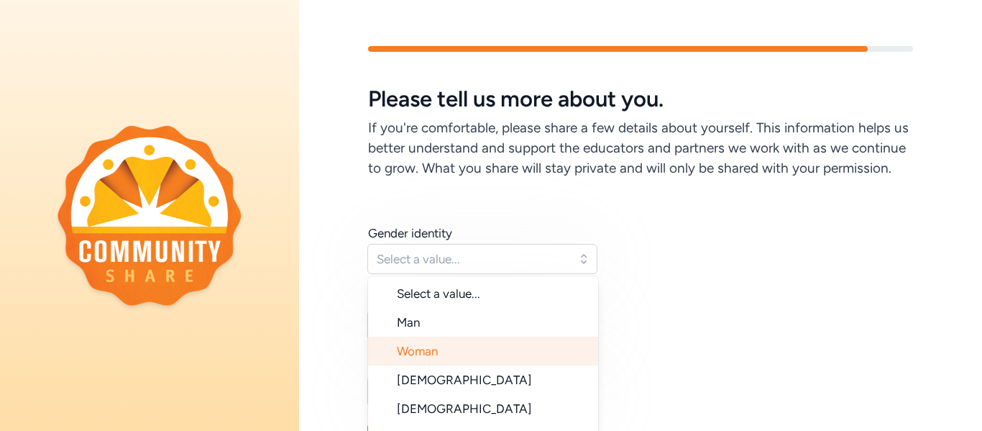
click at [443, 346] on li "Woman" at bounding box center [483, 350] width 230 height 29
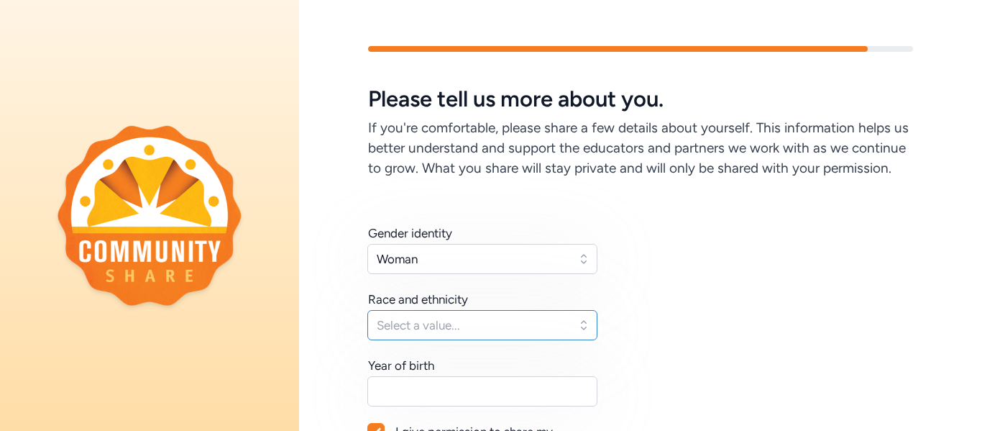
click at [582, 321] on button "Select a value..." at bounding box center [482, 325] width 230 height 30
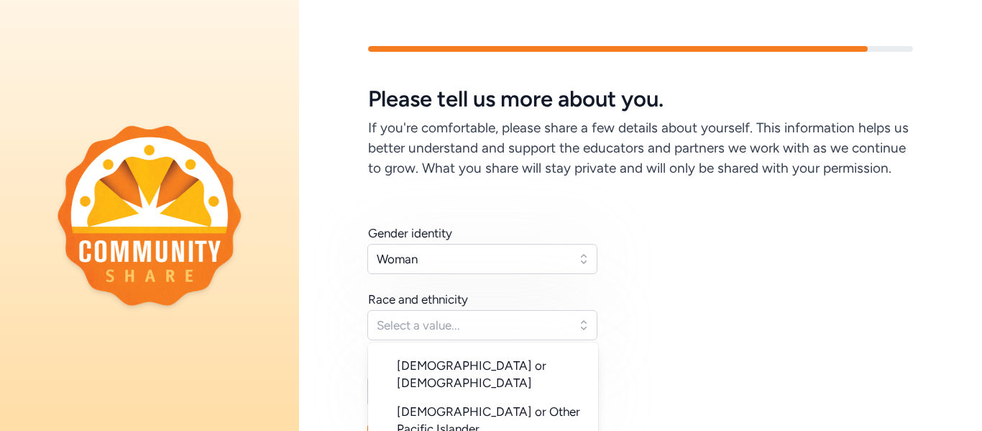
scroll to position [6, 0]
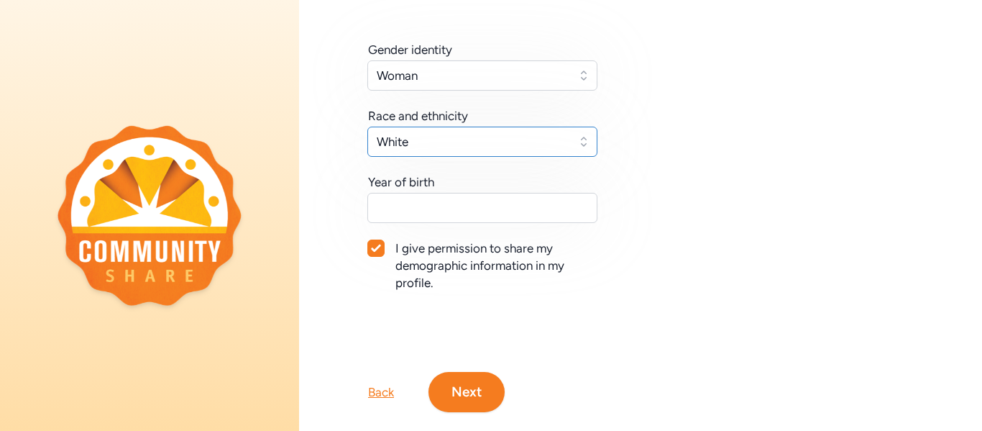
scroll to position [204, 0]
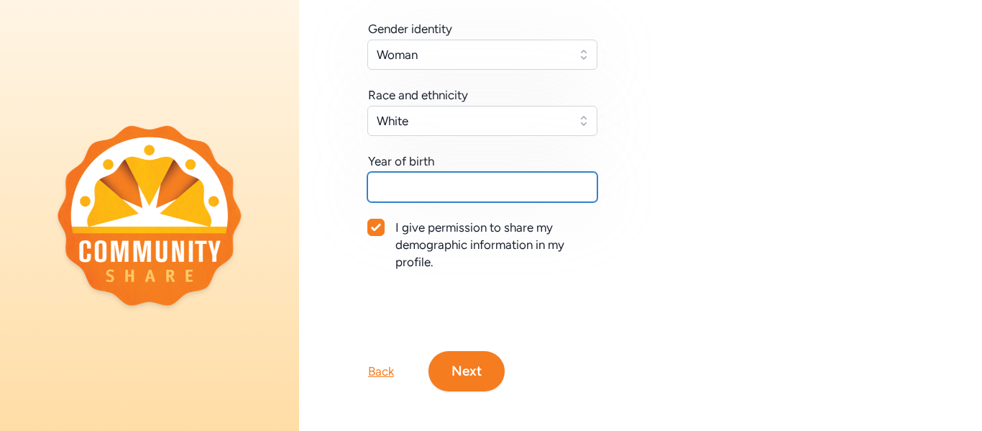
click at [585, 192] on input "text" at bounding box center [482, 187] width 230 height 30
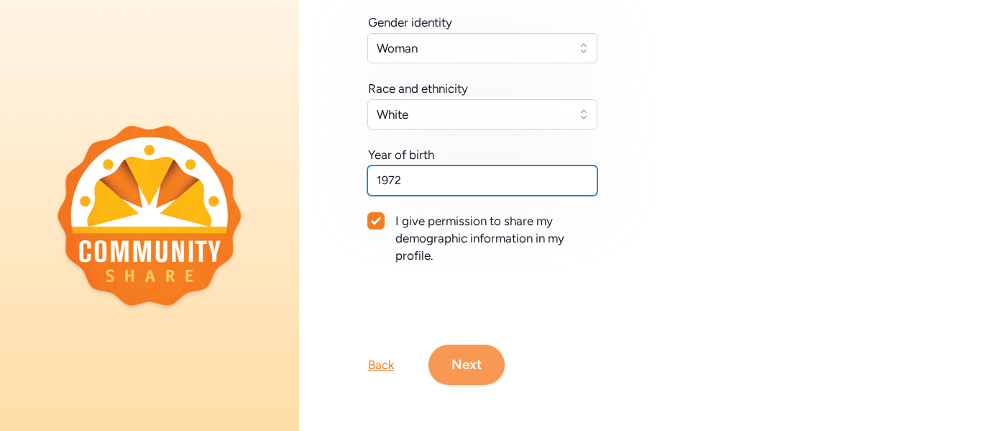
type input "1972"
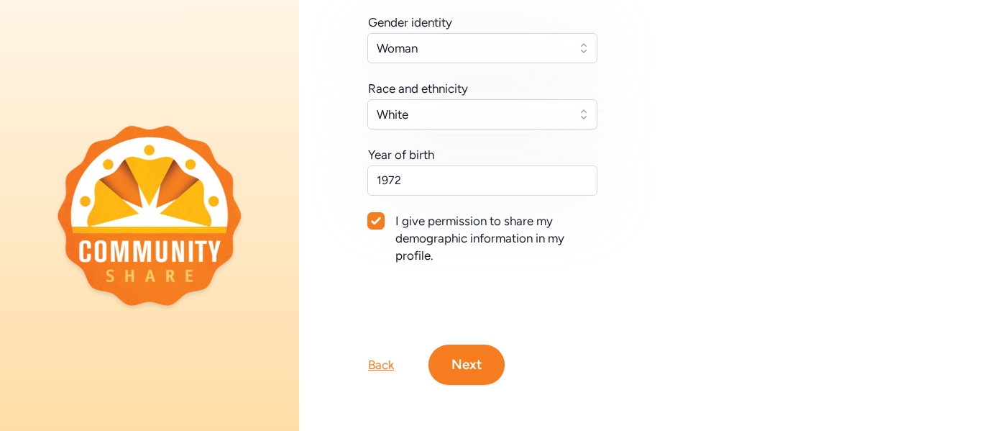
click at [471, 360] on button "Next" at bounding box center [466, 364] width 76 height 40
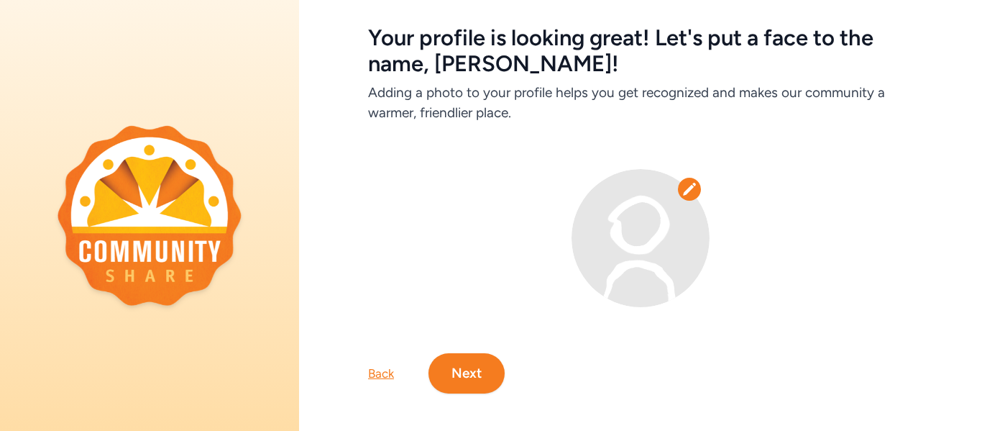
scroll to position [70, 0]
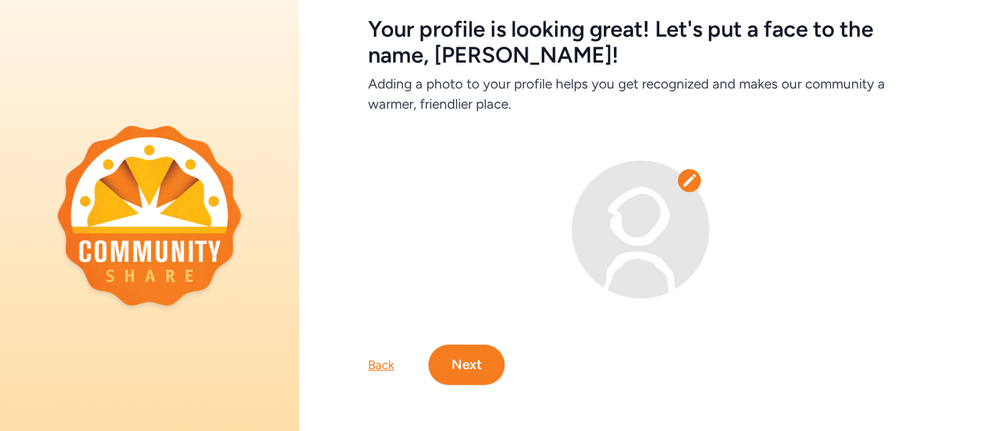
click at [689, 180] on icon at bounding box center [689, 180] width 12 height 12
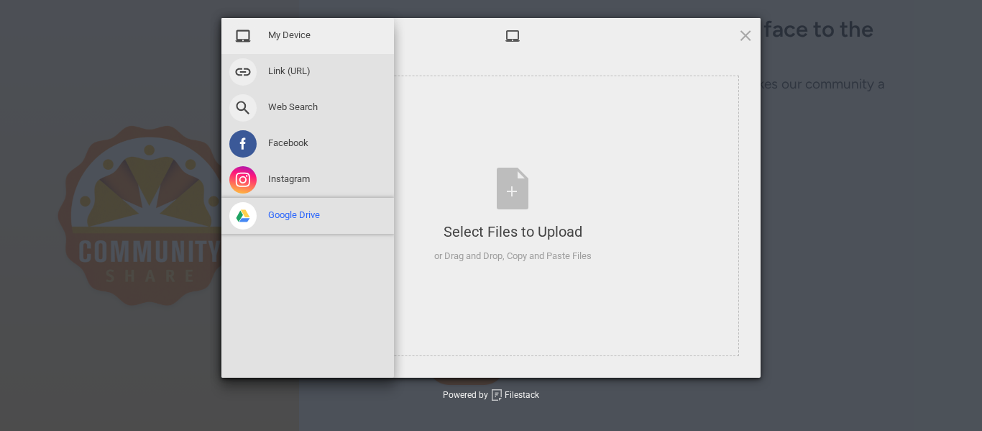
click at [291, 213] on span "Google Drive" at bounding box center [294, 214] width 52 height 13
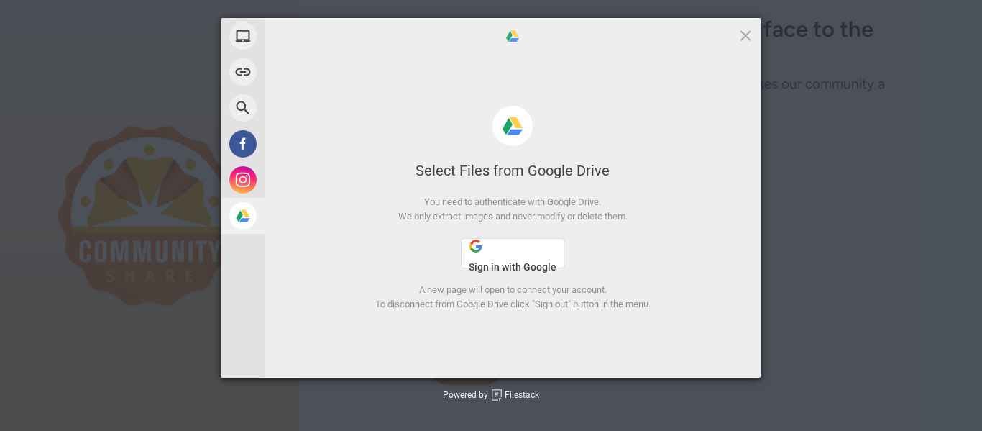
click at [518, 124] on span at bounding box center [512, 126] width 40 height 40
click at [539, 252] on button "Sign in with Google" at bounding box center [512, 253] width 103 height 30
click at [749, 33] on span at bounding box center [745, 35] width 16 height 16
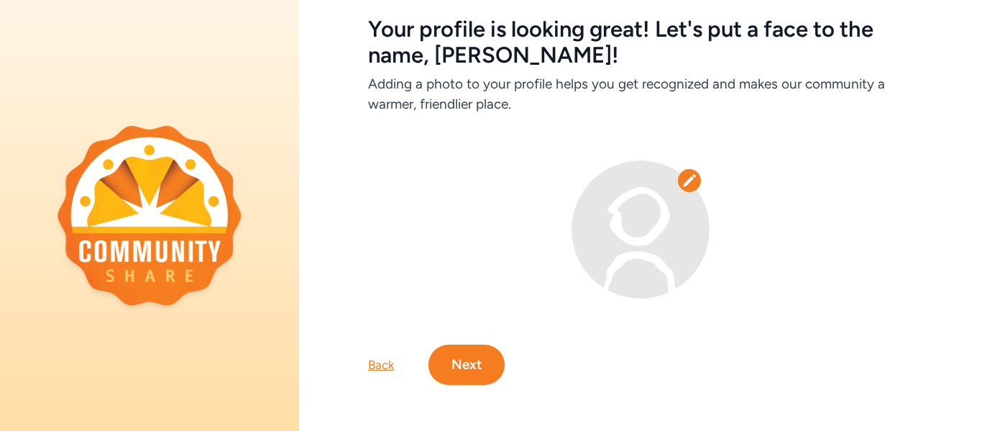
click at [483, 364] on button "Next" at bounding box center [466, 364] width 76 height 40
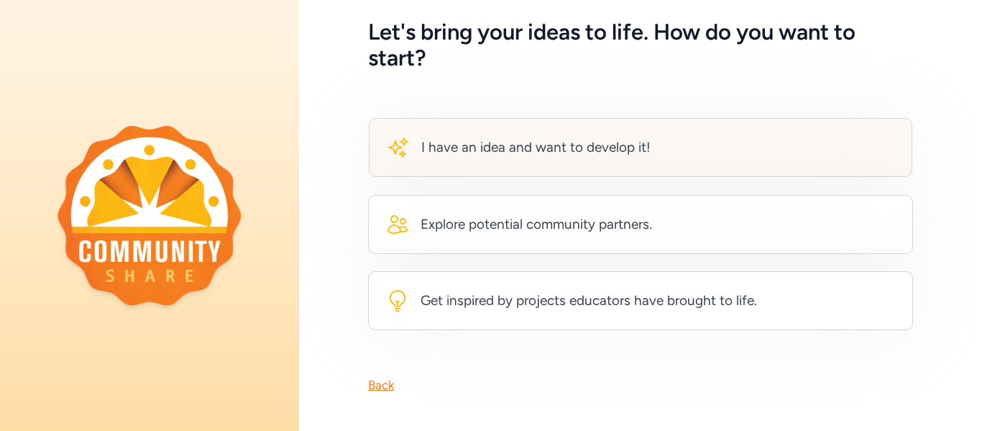
scroll to position [75, 0]
